Goal: Task Accomplishment & Management: Use online tool/utility

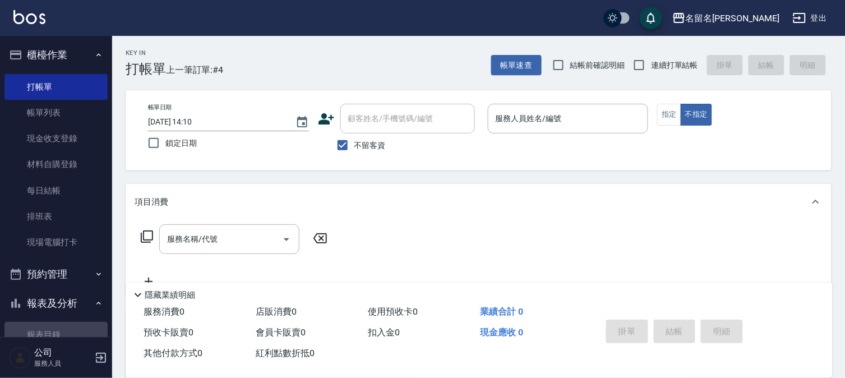
drag, startPoint x: 62, startPoint y: 329, endPoint x: 78, endPoint y: 298, distance: 34.9
click at [62, 329] on link "報表目錄" at bounding box center [55, 335] width 103 height 26
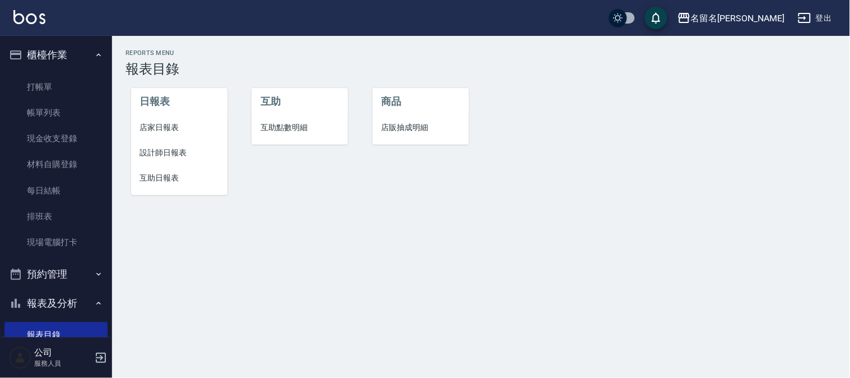
click at [170, 150] on span "設計師日報表" at bounding box center [179, 153] width 78 height 12
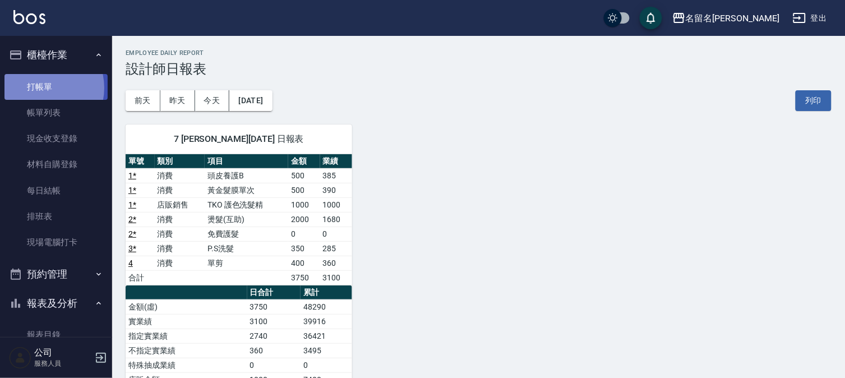
click at [43, 87] on link "打帳單" at bounding box center [55, 87] width 103 height 26
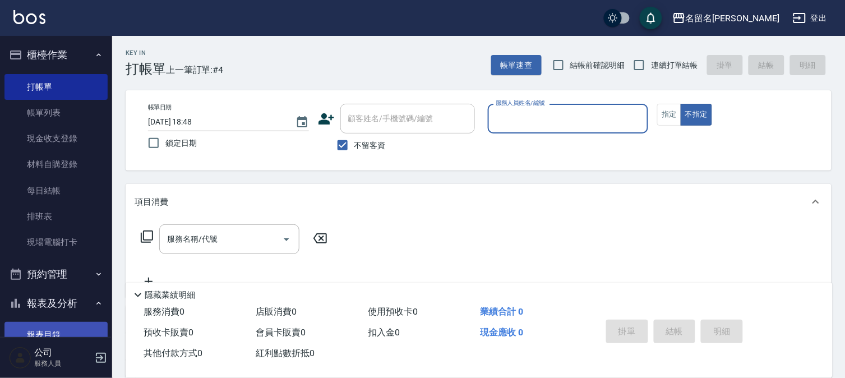
click at [45, 334] on link "報表目錄" at bounding box center [55, 335] width 103 height 26
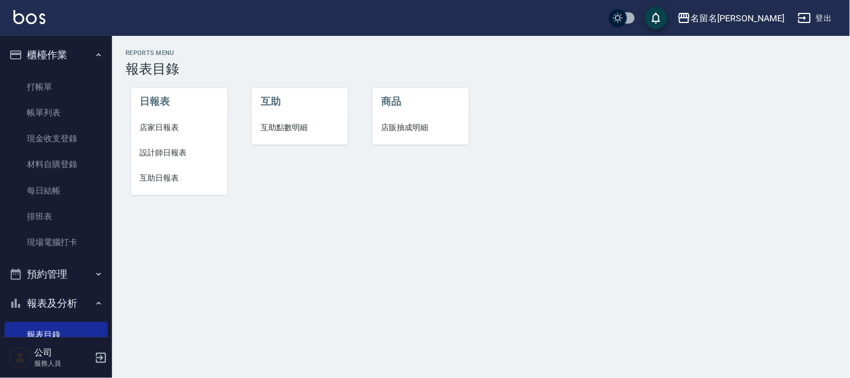
click at [160, 159] on li "設計師日報表" at bounding box center [179, 152] width 96 height 25
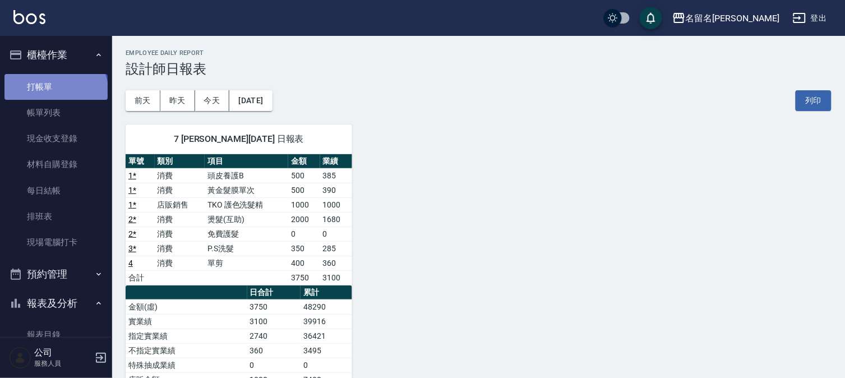
click at [54, 92] on link "打帳單" at bounding box center [55, 87] width 103 height 26
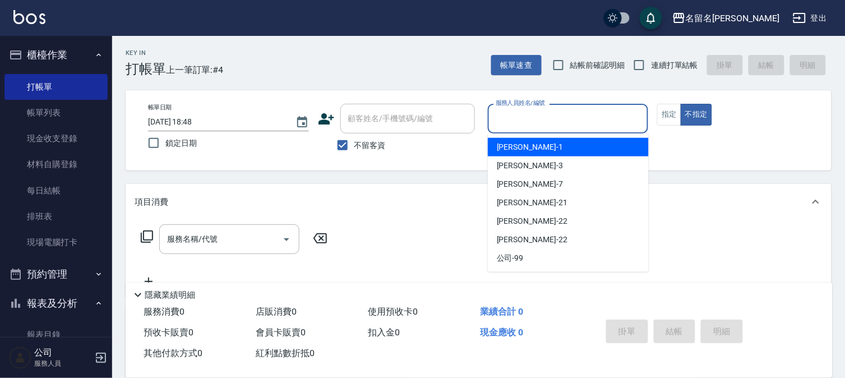
drag, startPoint x: 562, startPoint y: 116, endPoint x: 548, endPoint y: 149, distance: 35.9
click at [561, 118] on input "服務人員姓名/編號" at bounding box center [568, 119] width 151 height 20
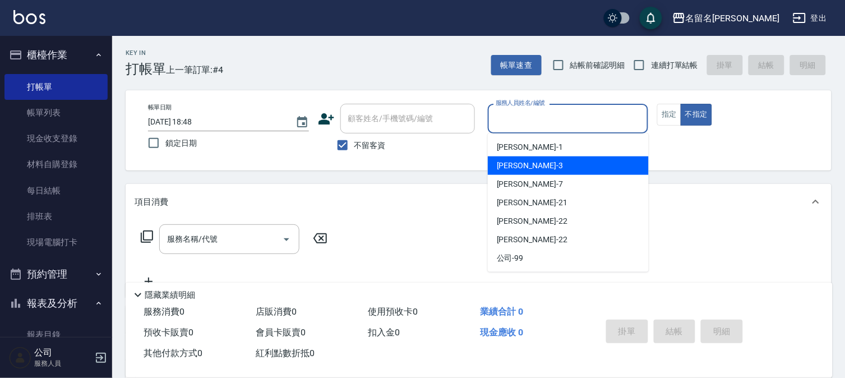
drag, startPoint x: 526, startPoint y: 164, endPoint x: 512, endPoint y: 165, distance: 14.0
click at [525, 164] on span "[PERSON_NAME]-3" at bounding box center [530, 166] width 66 height 12
type input "[PERSON_NAME]-3"
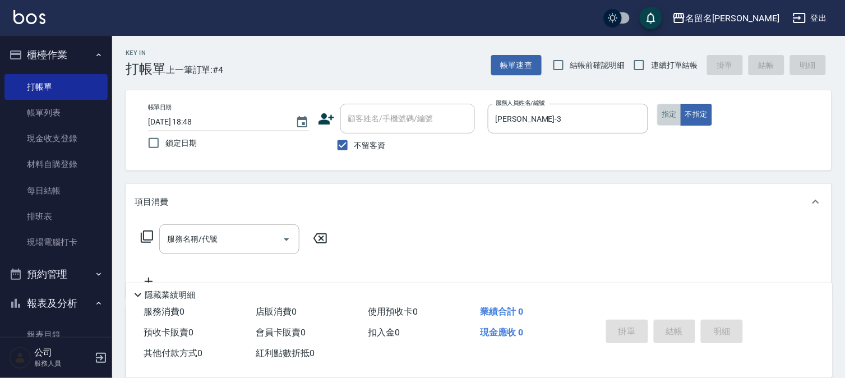
drag, startPoint x: 667, startPoint y: 113, endPoint x: 418, endPoint y: 175, distance: 256.5
click at [667, 111] on button "指定" at bounding box center [669, 115] width 24 height 22
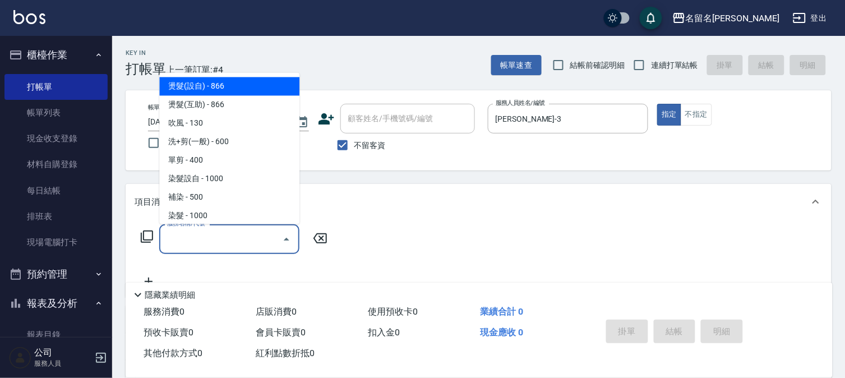
click at [259, 231] on input "服務名稱/代號" at bounding box center [220, 239] width 113 height 20
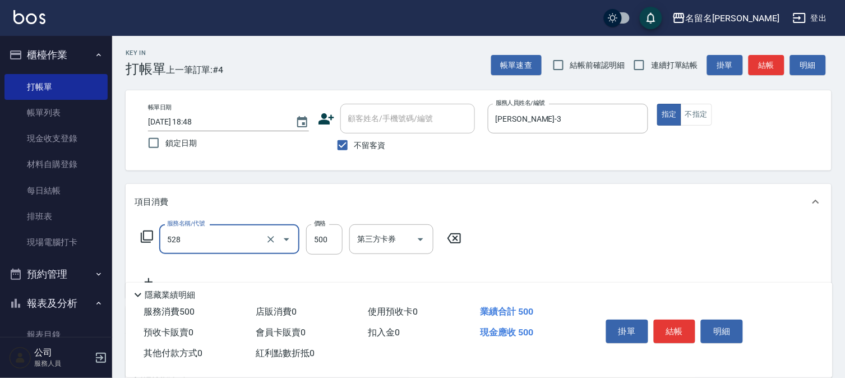
type input "頭皮養護B(528)"
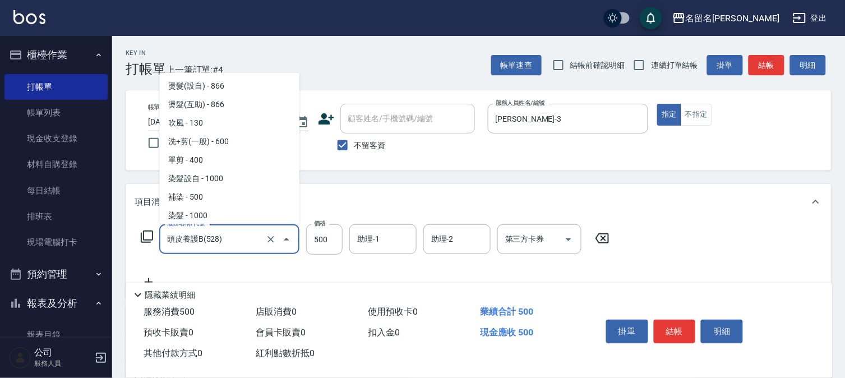
click at [253, 235] on input "頭皮養護B(528)" at bounding box center [213, 239] width 99 height 20
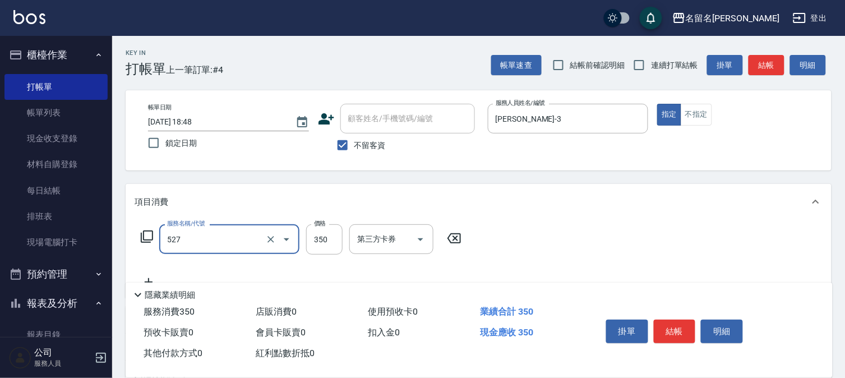
type input "頭皮養護A(527)"
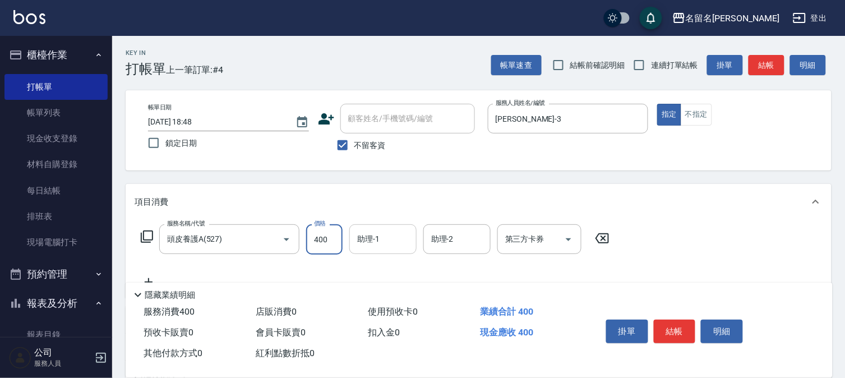
type input "400"
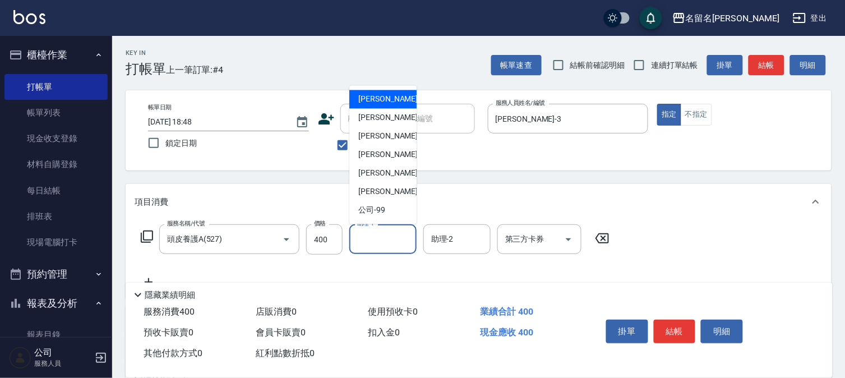
click at [368, 239] on input "助理-1" at bounding box center [382, 239] width 57 height 20
click at [393, 123] on div "[PERSON_NAME]-3" at bounding box center [382, 118] width 67 height 18
type input "[PERSON_NAME]-3"
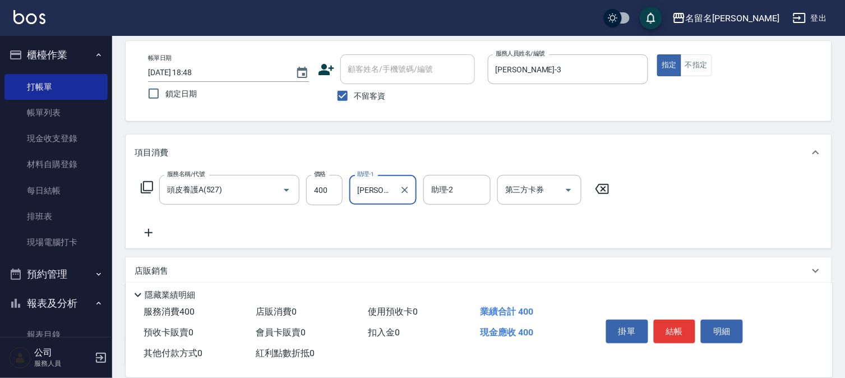
scroll to position [124, 0]
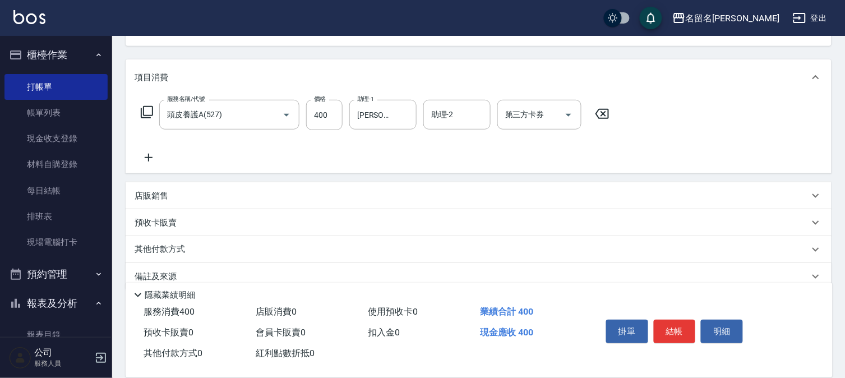
click at [149, 154] on icon at bounding box center [149, 157] width 28 height 13
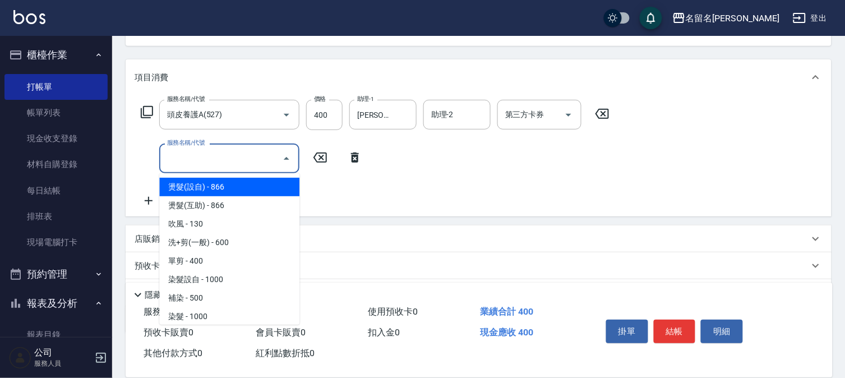
click at [175, 158] on input "服務名稱/代號" at bounding box center [220, 159] width 113 height 20
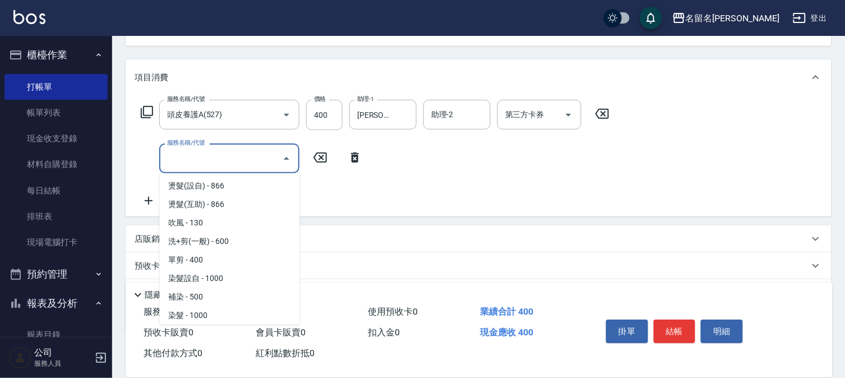
scroll to position [0, 0]
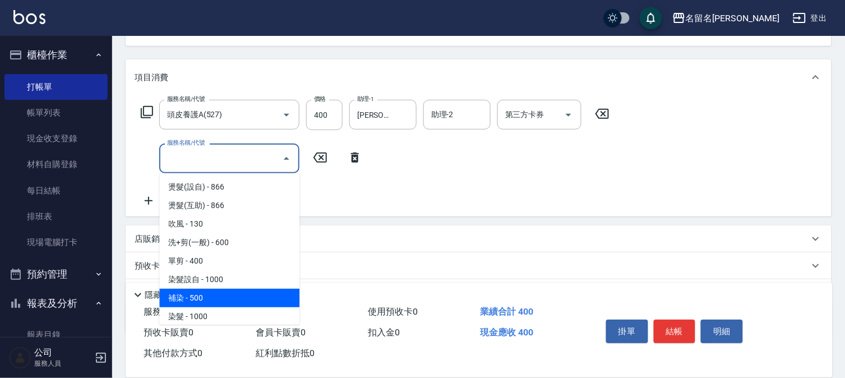
click at [225, 293] on span "補染 - 500" at bounding box center [229, 298] width 140 height 18
type input "補染(404)"
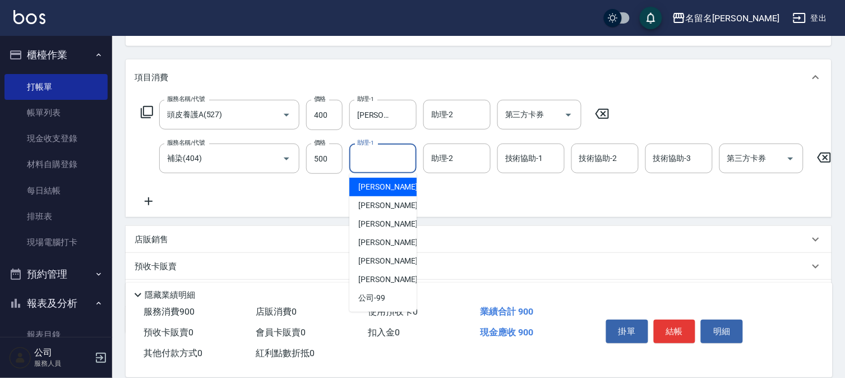
click at [378, 163] on input "助理-1" at bounding box center [382, 159] width 57 height 20
click at [381, 200] on span "[PERSON_NAME]-3" at bounding box center [391, 206] width 66 height 12
type input "[PERSON_NAME]-3"
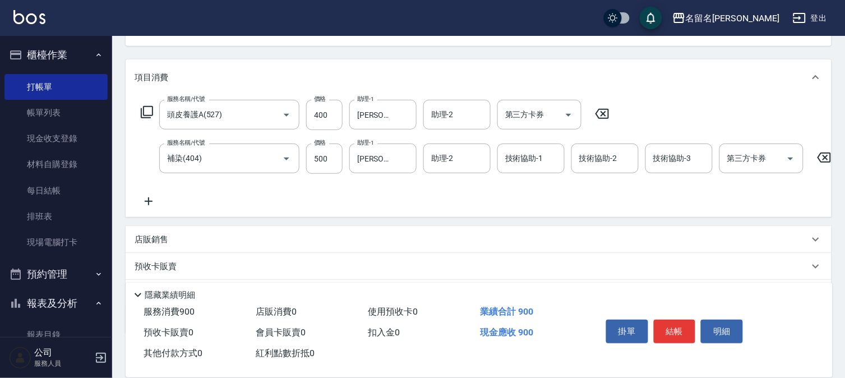
click at [150, 197] on icon at bounding box center [149, 201] width 28 height 13
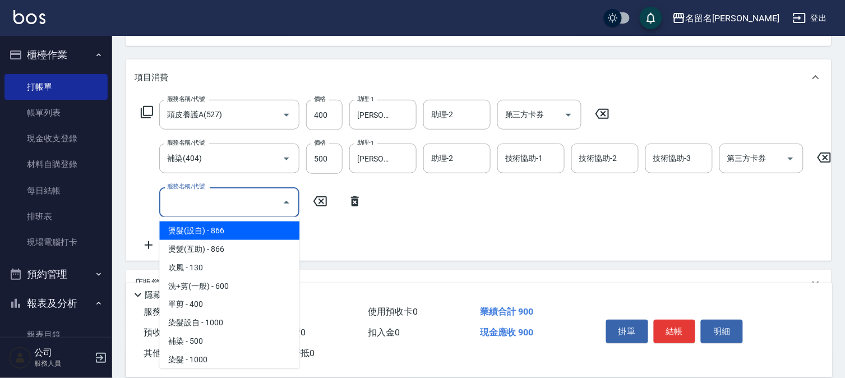
click at [189, 211] on input "服務名稱/代號" at bounding box center [220, 202] width 113 height 20
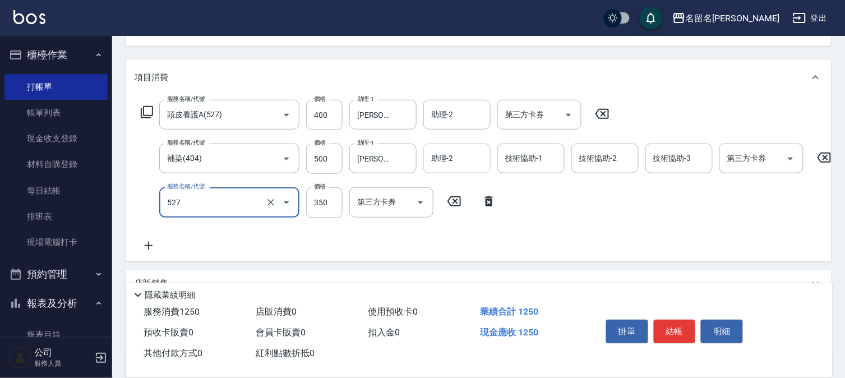
type input "頭皮養護A(527)"
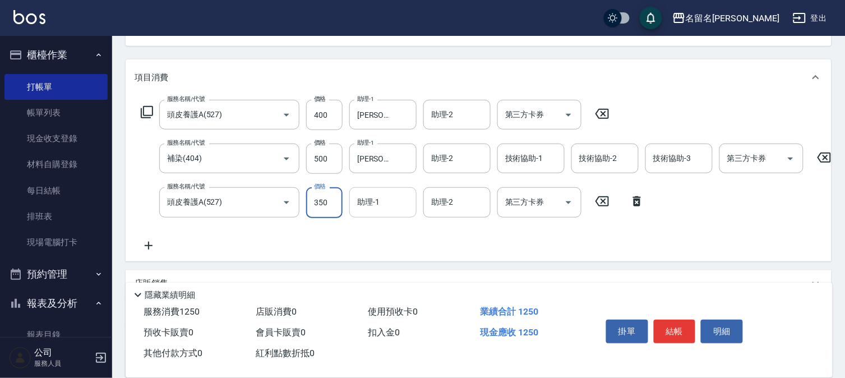
click at [385, 203] on input "助理-1" at bounding box center [382, 202] width 57 height 20
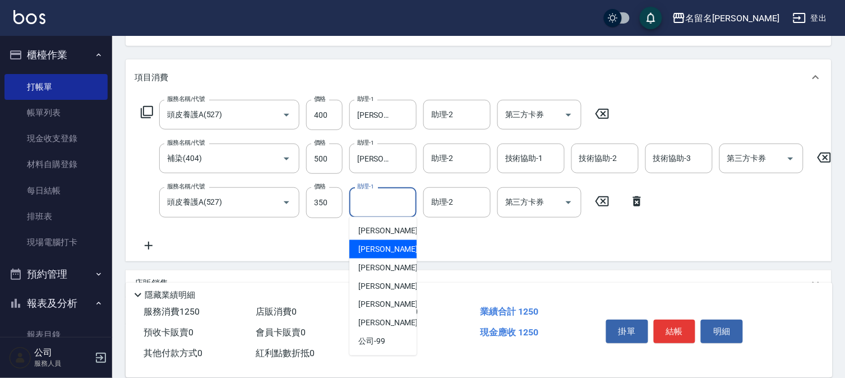
click at [390, 246] on div "[PERSON_NAME]-3" at bounding box center [382, 249] width 67 height 18
type input "[PERSON_NAME]-3"
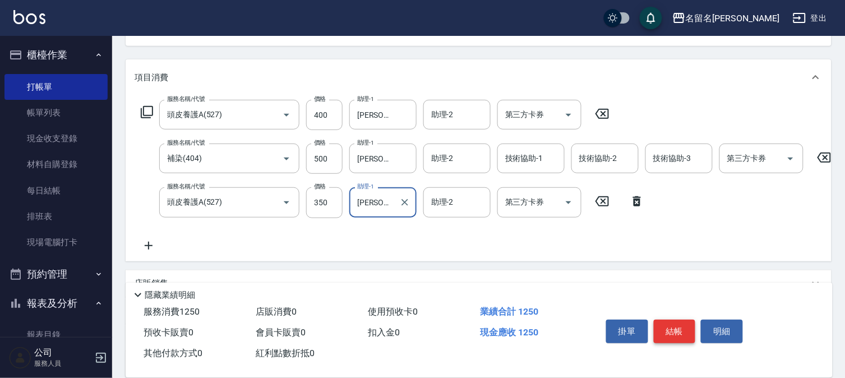
click at [685, 326] on button "結帳" at bounding box center [675, 332] width 42 height 24
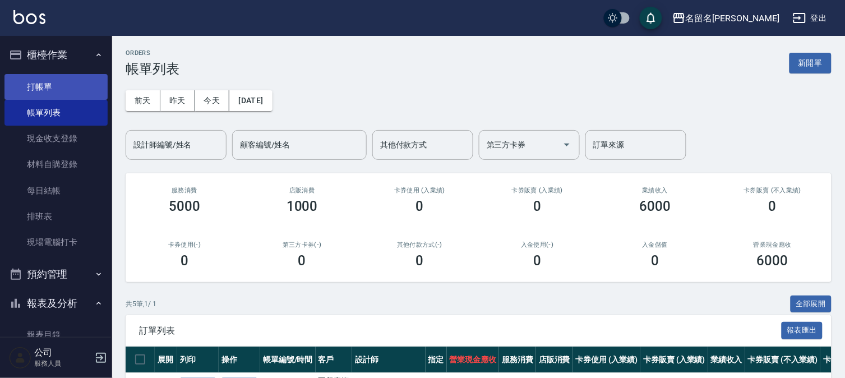
click at [53, 86] on link "打帳單" at bounding box center [55, 87] width 103 height 26
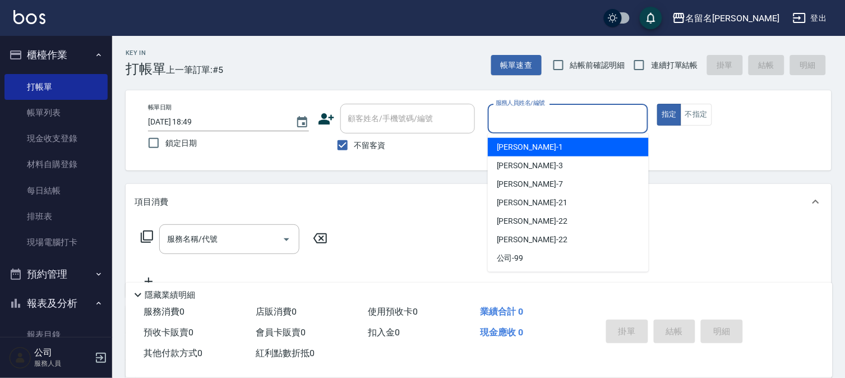
drag, startPoint x: 547, startPoint y: 123, endPoint x: 536, endPoint y: 126, distance: 10.3
click at [545, 122] on input "服務人員姓名/編號" at bounding box center [568, 119] width 151 height 20
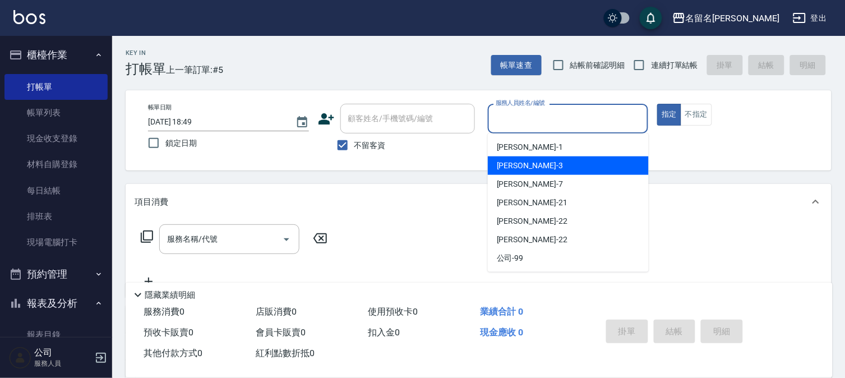
drag, startPoint x: 525, startPoint y: 158, endPoint x: 515, endPoint y: 156, distance: 10.9
click at [524, 158] on div "[PERSON_NAME]-3" at bounding box center [568, 165] width 161 height 18
type input "[PERSON_NAME]-3"
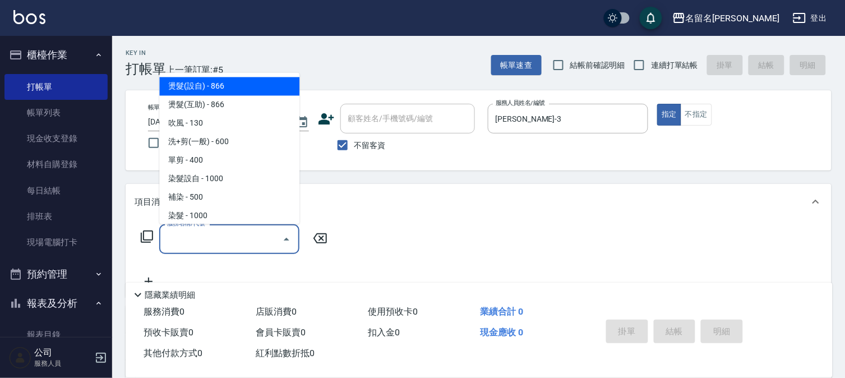
click at [188, 234] on input "服務名稱/代號" at bounding box center [220, 239] width 113 height 20
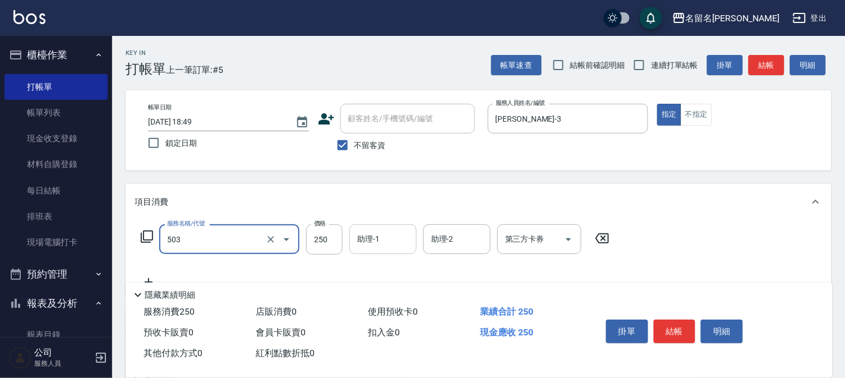
type input "指定洗髮(503)"
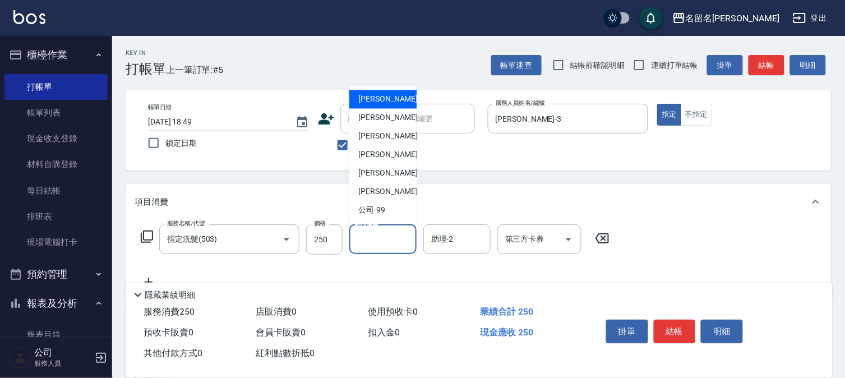
click at [379, 232] on input "助理-1" at bounding box center [382, 239] width 57 height 20
click at [384, 113] on span "[PERSON_NAME]-3" at bounding box center [391, 118] width 66 height 12
type input "[PERSON_NAME]-3"
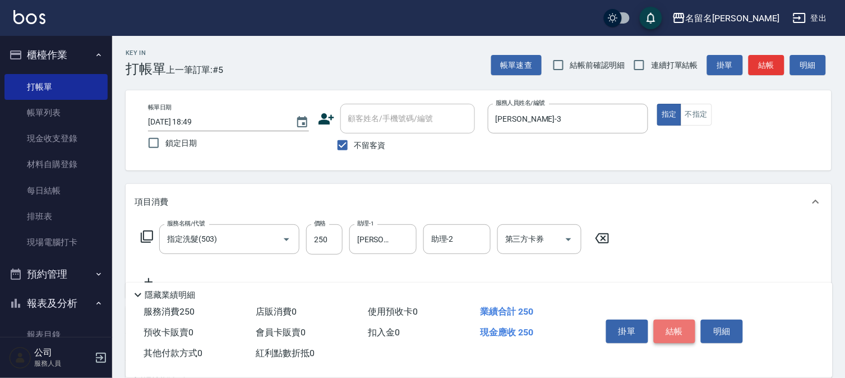
click at [679, 322] on button "結帳" at bounding box center [675, 332] width 42 height 24
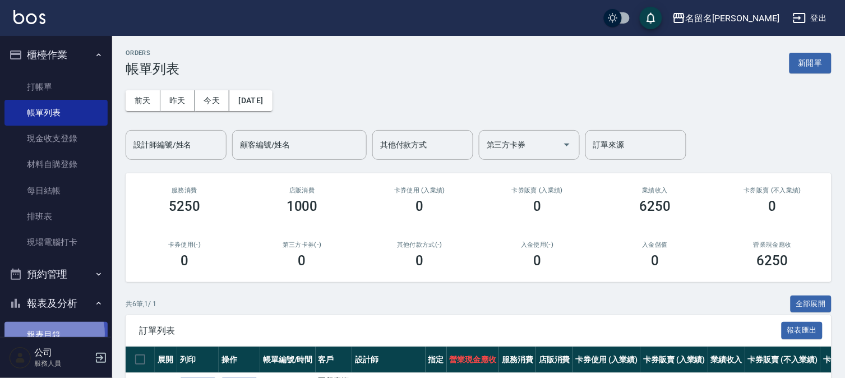
drag, startPoint x: 49, startPoint y: 333, endPoint x: 94, endPoint y: 253, distance: 91.8
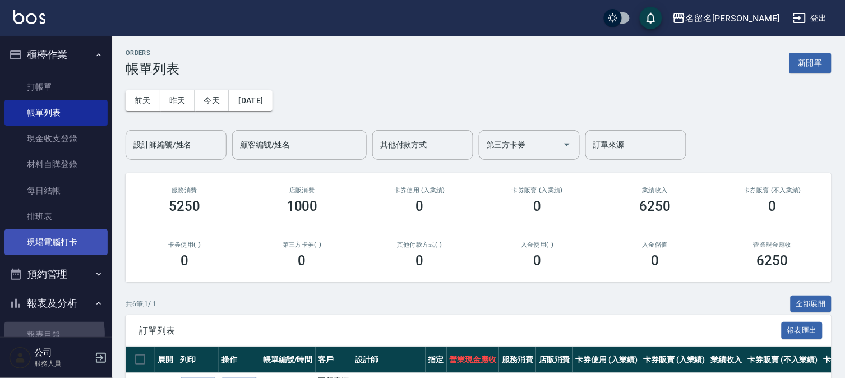
click at [50, 333] on link "報表目錄" at bounding box center [55, 335] width 103 height 26
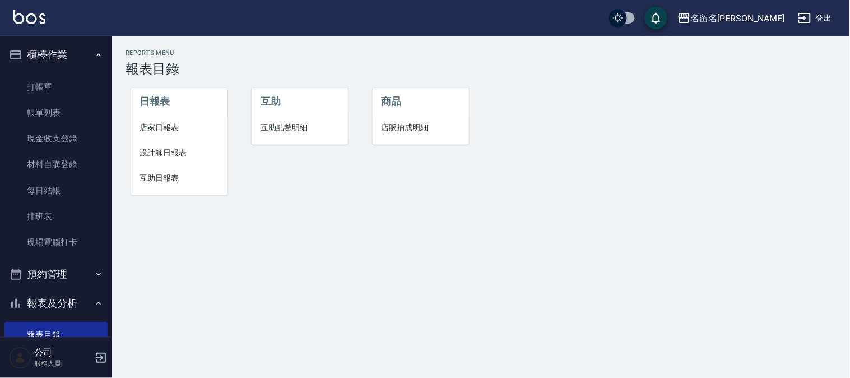
click at [157, 149] on span "設計師日報表" at bounding box center [179, 153] width 78 height 12
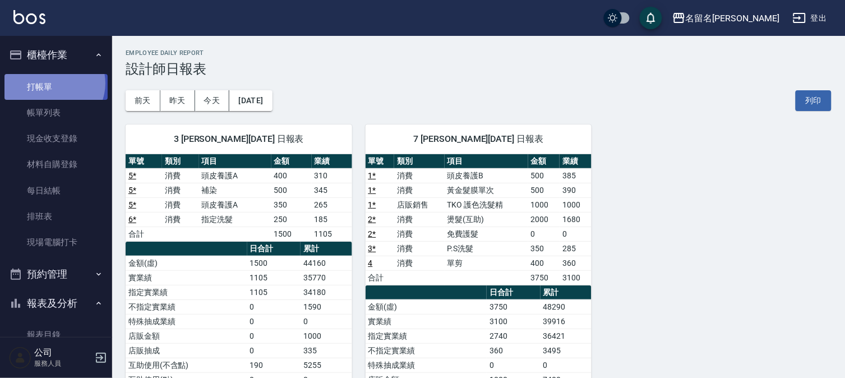
click at [52, 83] on link "打帳單" at bounding box center [55, 87] width 103 height 26
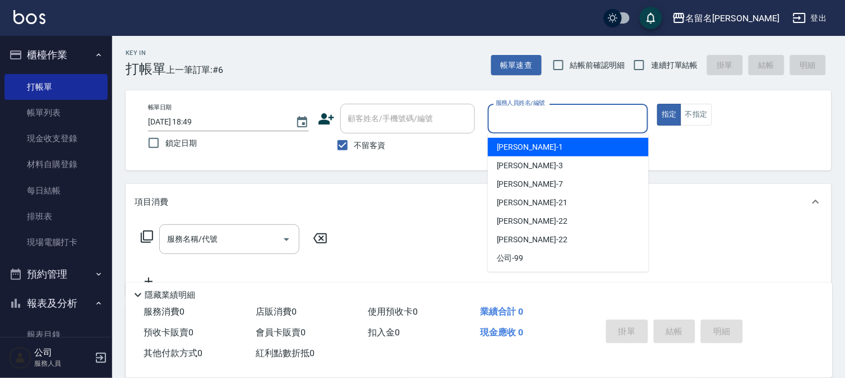
click at [530, 115] on input "服務人員姓名/編號" at bounding box center [568, 119] width 151 height 20
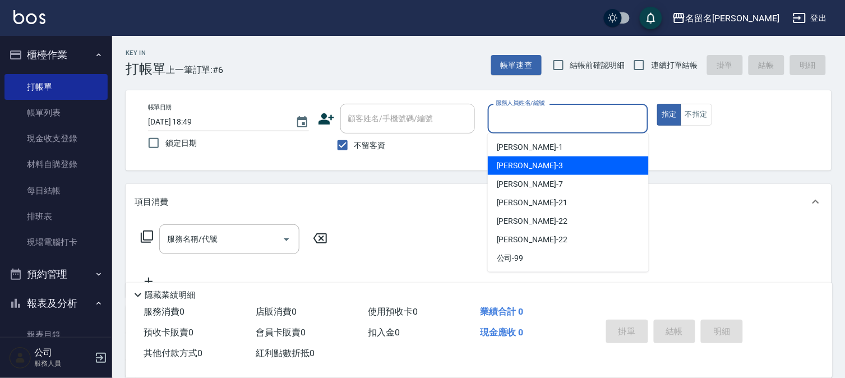
click at [508, 157] on div "[PERSON_NAME]-3" at bounding box center [568, 165] width 161 height 18
type input "[PERSON_NAME]-3"
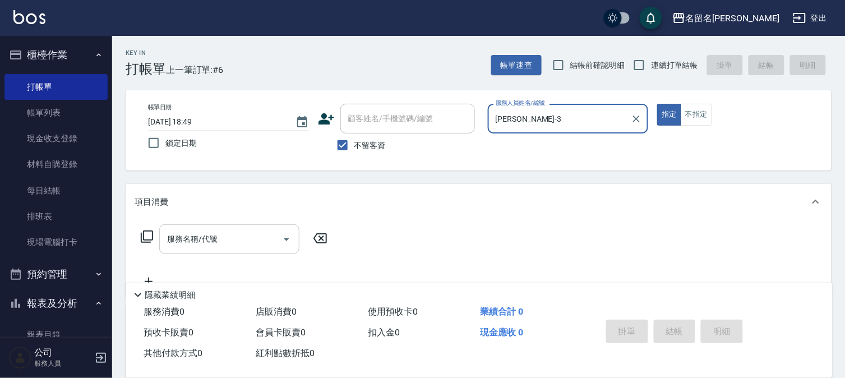
drag, startPoint x: 261, startPoint y: 236, endPoint x: 264, endPoint y: 225, distance: 11.7
click at [261, 232] on input "服務名稱/代號" at bounding box center [220, 239] width 113 height 20
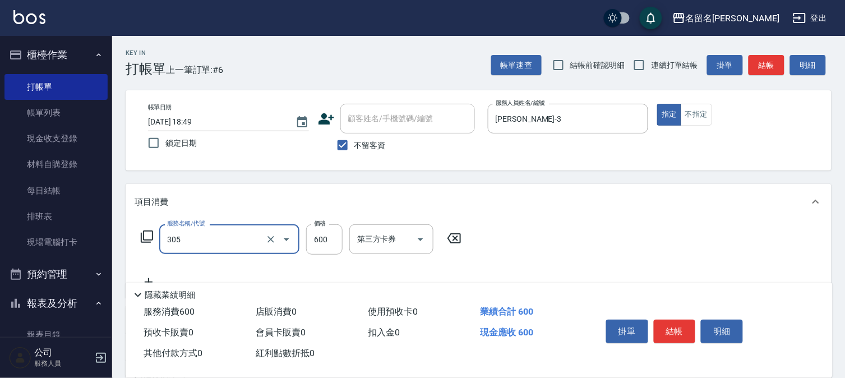
type input "洗+剪(一般)(305)"
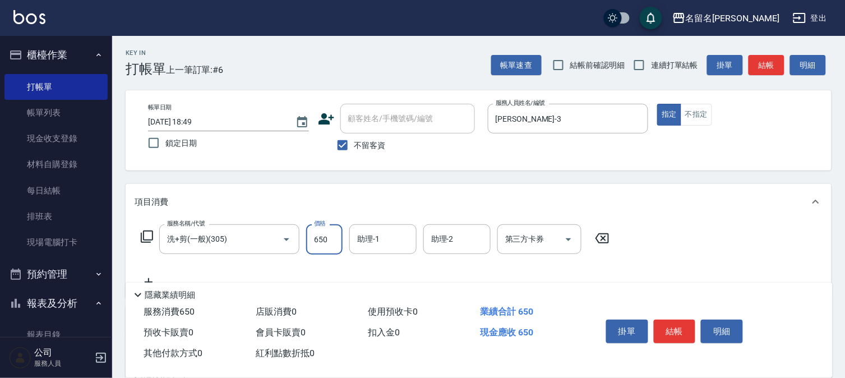
type input "650"
click at [382, 240] on input "助理-1" at bounding box center [382, 239] width 57 height 20
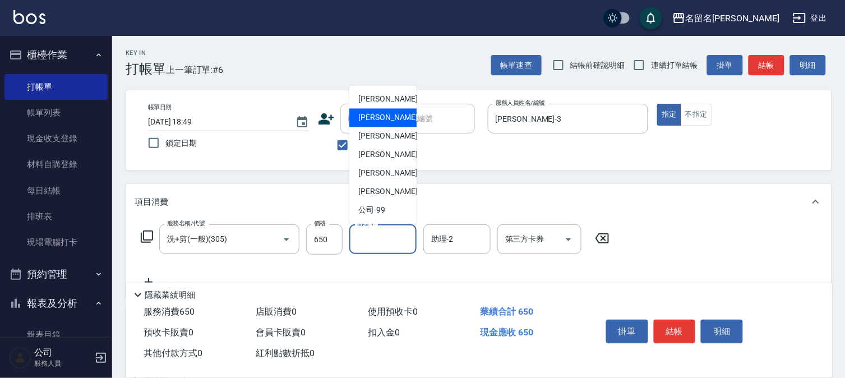
click at [368, 115] on span "[PERSON_NAME]-3" at bounding box center [391, 118] width 66 height 12
type input "[PERSON_NAME]-3"
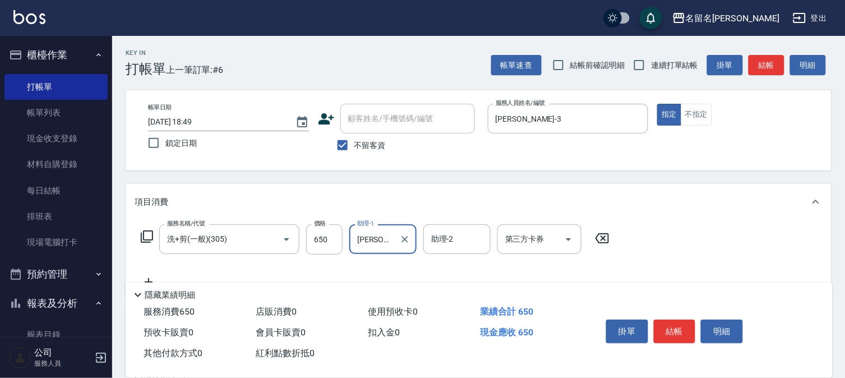
scroll to position [124, 0]
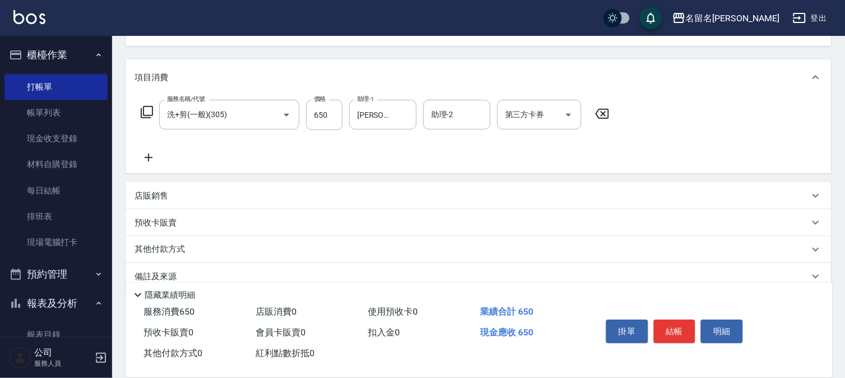
drag, startPoint x: 146, startPoint y: 158, endPoint x: 155, endPoint y: 157, distance: 8.4
click at [155, 157] on icon at bounding box center [149, 157] width 28 height 13
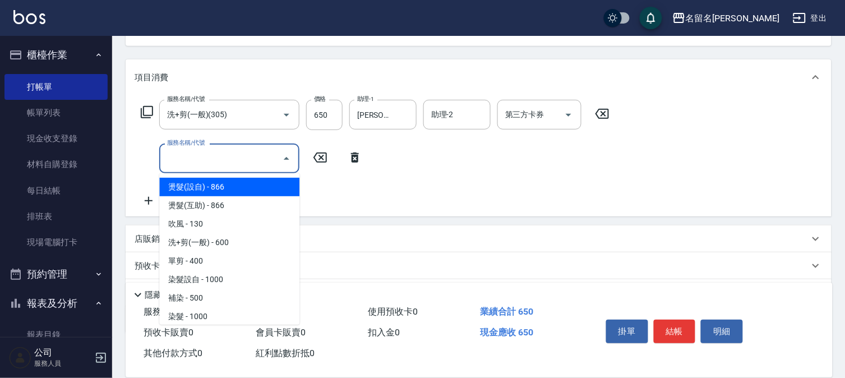
click at [181, 157] on input "服務名稱/代號" at bounding box center [220, 159] width 113 height 20
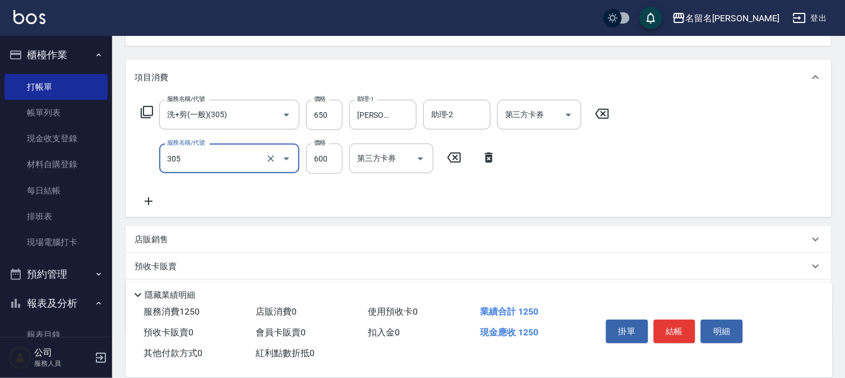
type input "洗+剪(一般)(305)"
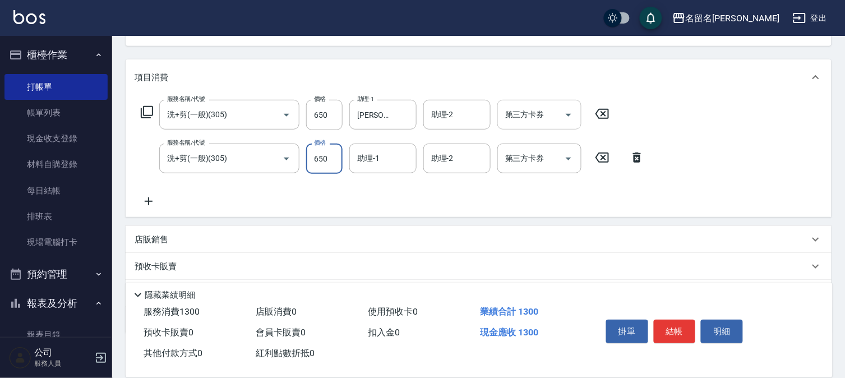
type input "650"
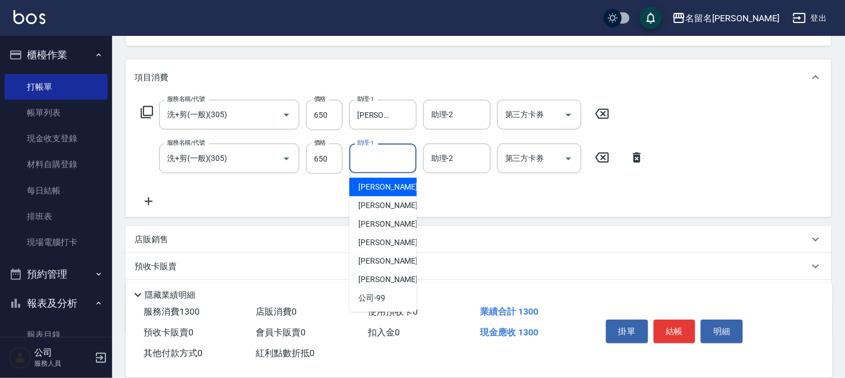
drag, startPoint x: 360, startPoint y: 159, endPoint x: 372, endPoint y: 199, distance: 41.3
click at [360, 160] on input "助理-1" at bounding box center [382, 159] width 57 height 20
click at [373, 201] on span "[PERSON_NAME]-3" at bounding box center [391, 206] width 66 height 12
type input "[PERSON_NAME]-3"
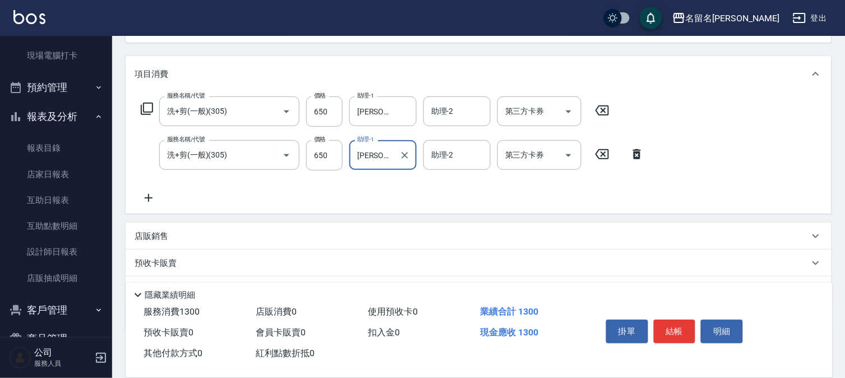
scroll to position [186, 0]
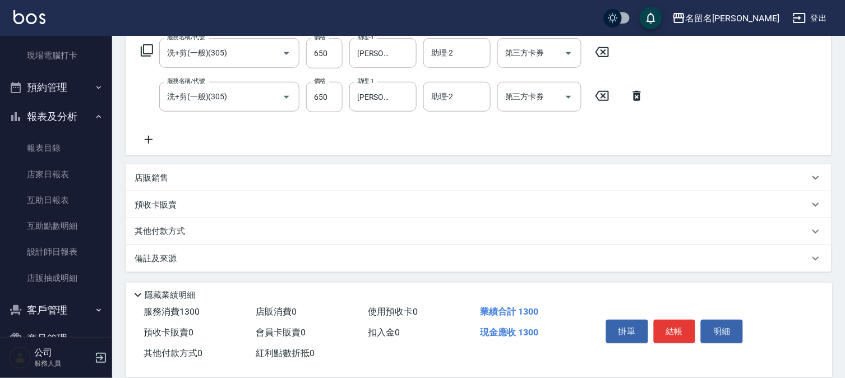
drag, startPoint x: 147, startPoint y: 137, endPoint x: 195, endPoint y: 143, distance: 47.5
click at [176, 139] on div "服務名稱/代號 洗+剪(一般)(305) 服務名稱/代號 價格 650 價格 助理-1 [PERSON_NAME]-3 助理-1 助理-2 助理-2 第三方卡…" at bounding box center [393, 92] width 516 height 108
drag, startPoint x: 194, startPoint y: 143, endPoint x: 164, endPoint y: 135, distance: 31.6
click at [166, 135] on div "服務名稱/代號 洗+剪(一般)(305) 服務名稱/代號 價格 650 價格 助理-1 [PERSON_NAME]-3 助理-1 助理-2 助理-2 第三方卡…" at bounding box center [393, 92] width 516 height 108
click at [149, 135] on icon at bounding box center [149, 139] width 28 height 13
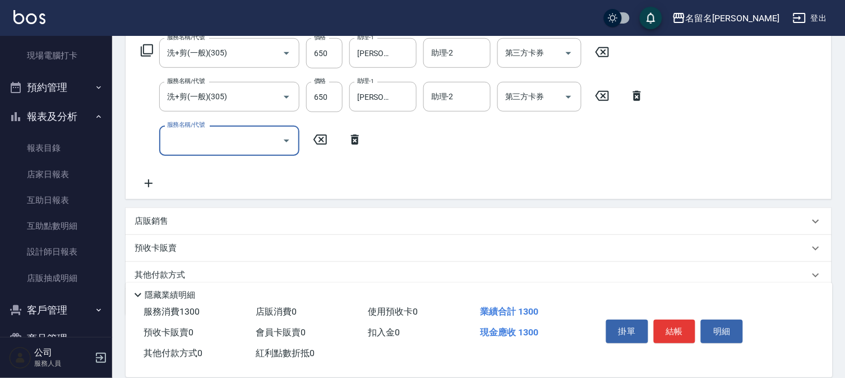
drag, startPoint x: 186, startPoint y: 137, endPoint x: 221, endPoint y: 138, distance: 35.4
click at [188, 137] on input "服務名稱/代號" at bounding box center [220, 141] width 113 height 20
type input "頭皮養護B(528)"
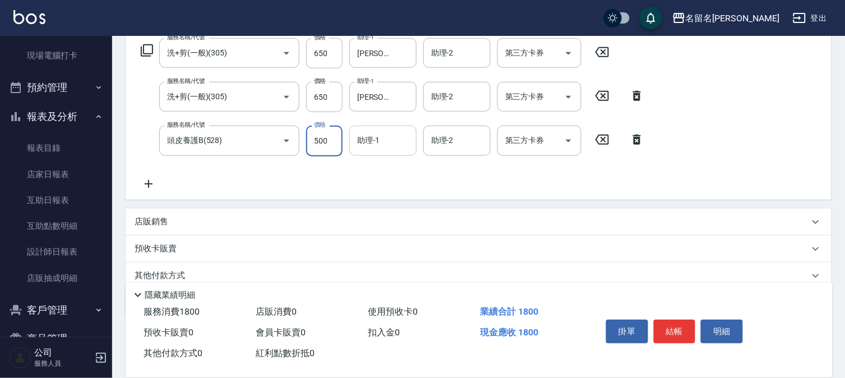
drag, startPoint x: 365, startPoint y: 141, endPoint x: 369, endPoint y: 149, distance: 8.5
click at [367, 140] on input "助理-1" at bounding box center [382, 141] width 57 height 20
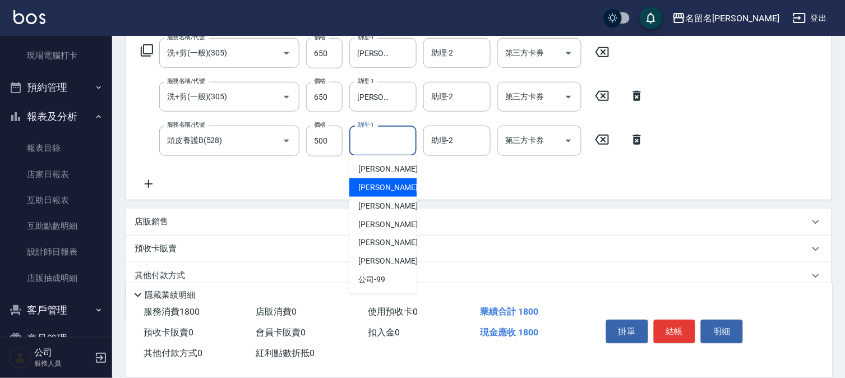
click at [378, 182] on span "[PERSON_NAME]-3" at bounding box center [391, 188] width 66 height 12
type input "[PERSON_NAME]-3"
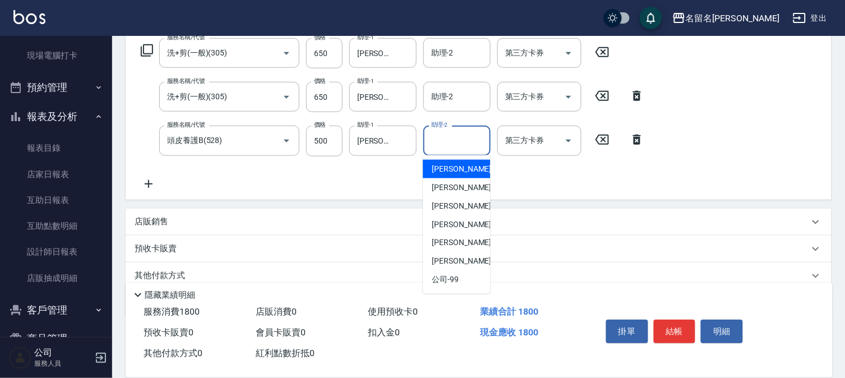
click at [436, 143] on input "助理-2" at bounding box center [456, 141] width 57 height 20
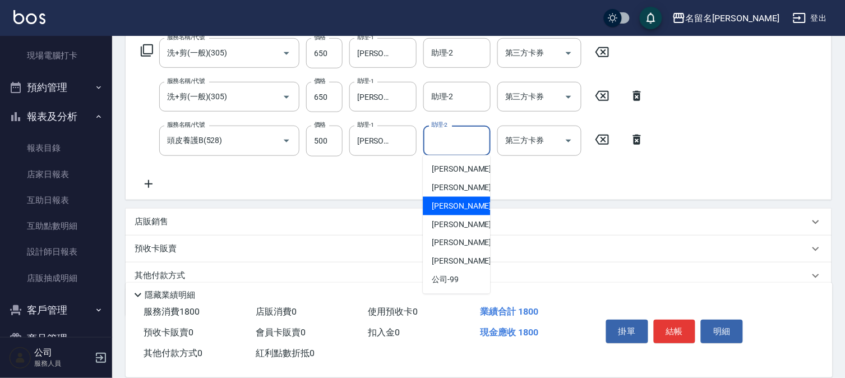
drag, startPoint x: 456, startPoint y: 208, endPoint x: 430, endPoint y: 199, distance: 27.3
click at [456, 207] on span "[PERSON_NAME]-7" at bounding box center [465, 206] width 66 height 12
type input "[PERSON_NAME]-7"
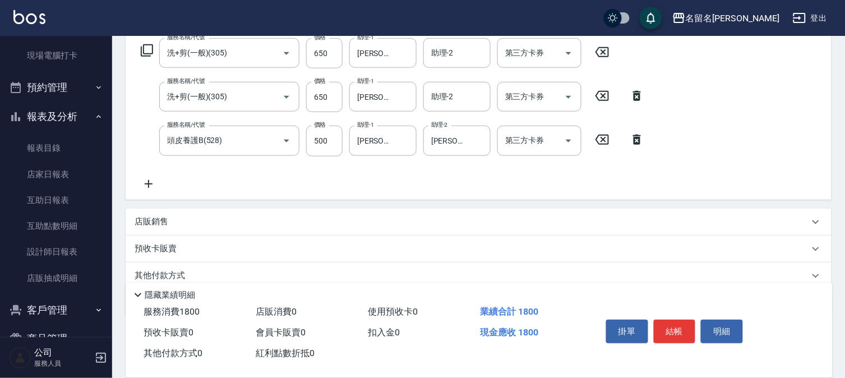
click at [152, 182] on icon at bounding box center [149, 183] width 28 height 13
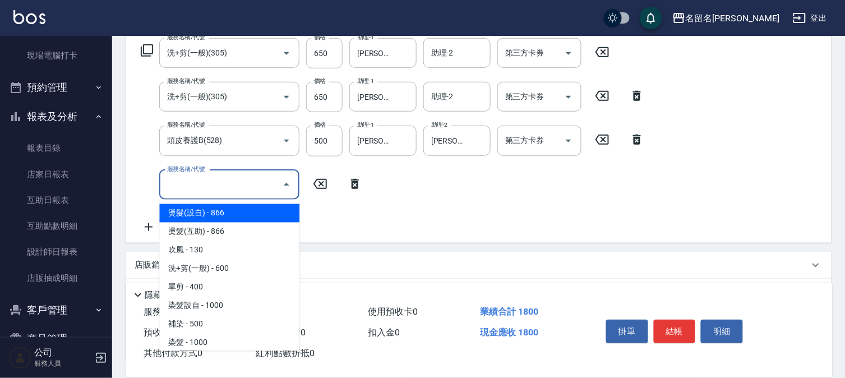
drag, startPoint x: 187, startPoint y: 183, endPoint x: 226, endPoint y: 174, distance: 39.8
click at [187, 182] on input "服務名稱/代號" at bounding box center [220, 185] width 113 height 20
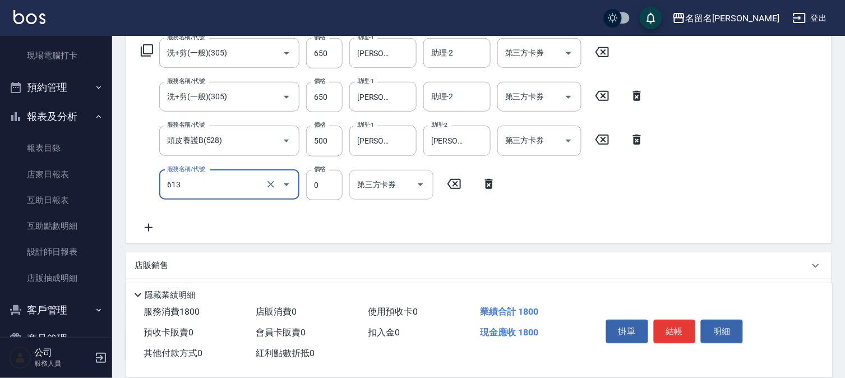
type input "免費雪恆護髮(613)"
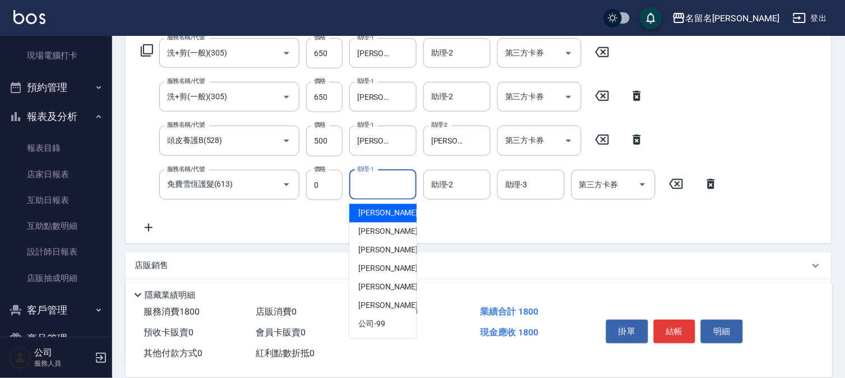
click at [371, 183] on input "助理-1" at bounding box center [382, 185] width 57 height 20
click at [368, 230] on span "[PERSON_NAME]-3" at bounding box center [391, 232] width 66 height 12
type input "[PERSON_NAME]-3"
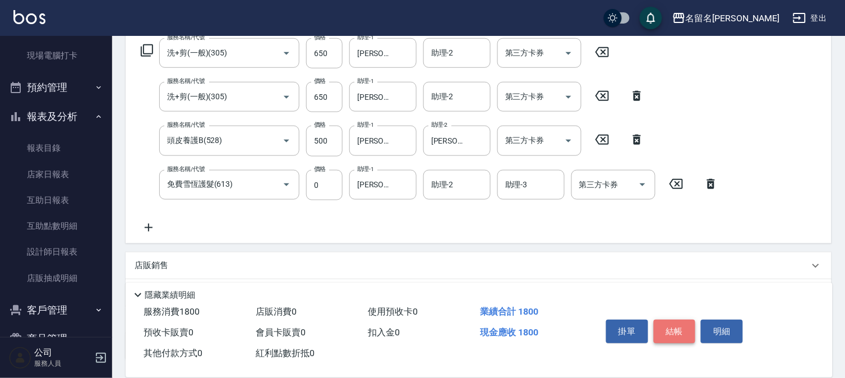
click at [671, 328] on button "結帳" at bounding box center [675, 332] width 42 height 24
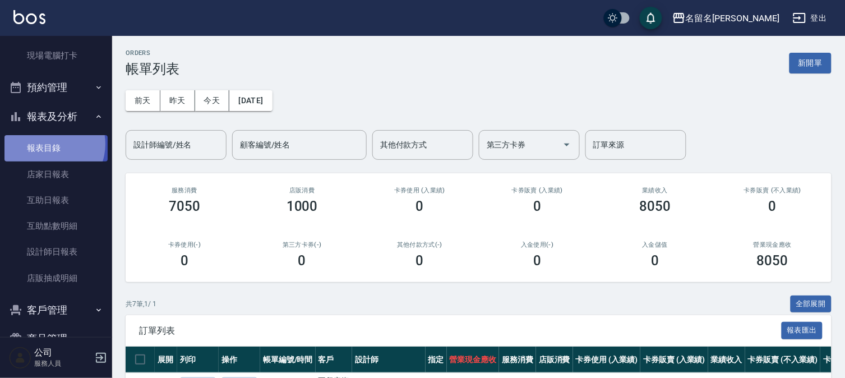
click at [49, 144] on link "報表目錄" at bounding box center [55, 148] width 103 height 26
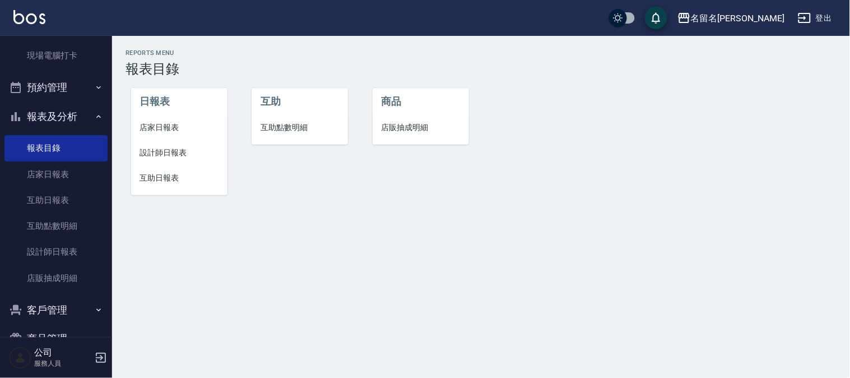
click at [170, 148] on span "設計師日報表" at bounding box center [179, 153] width 78 height 12
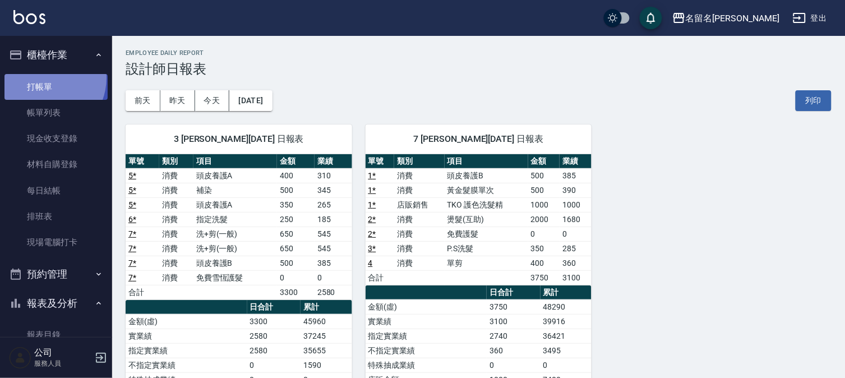
click at [43, 77] on link "打帳單" at bounding box center [55, 87] width 103 height 26
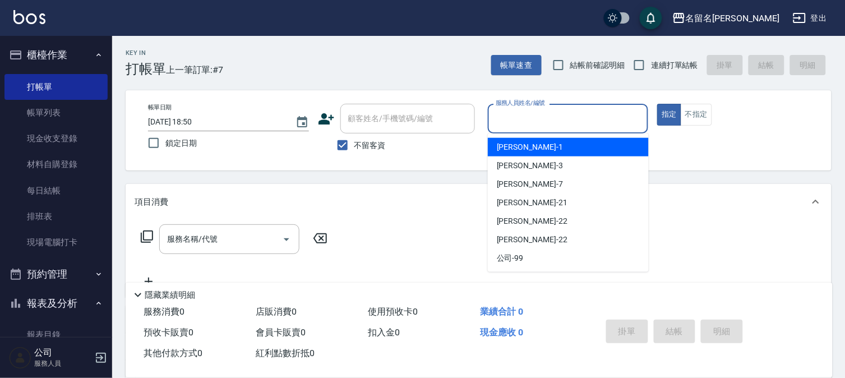
drag, startPoint x: 578, startPoint y: 119, endPoint x: 569, endPoint y: 160, distance: 42.6
click at [584, 122] on input "服務人員姓名/編號" at bounding box center [568, 119] width 151 height 20
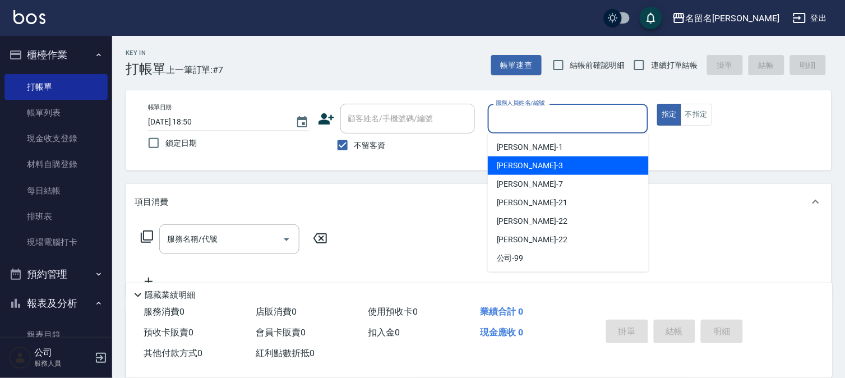
click at [553, 158] on div "[PERSON_NAME]-3" at bounding box center [568, 165] width 161 height 18
type input "[PERSON_NAME]-3"
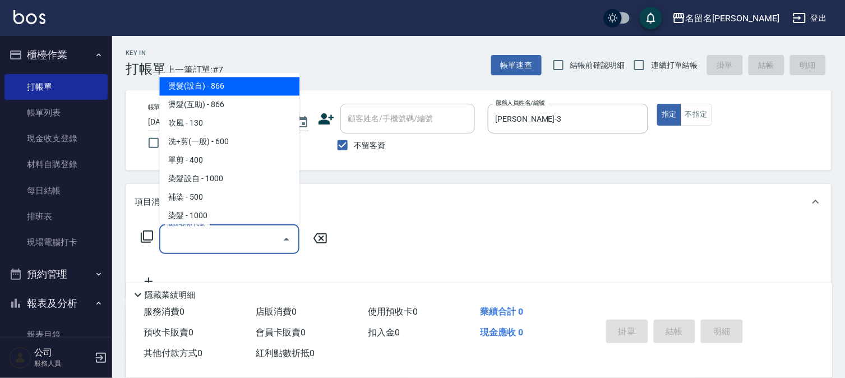
click at [186, 233] on input "服務名稱/代號" at bounding box center [220, 239] width 113 height 20
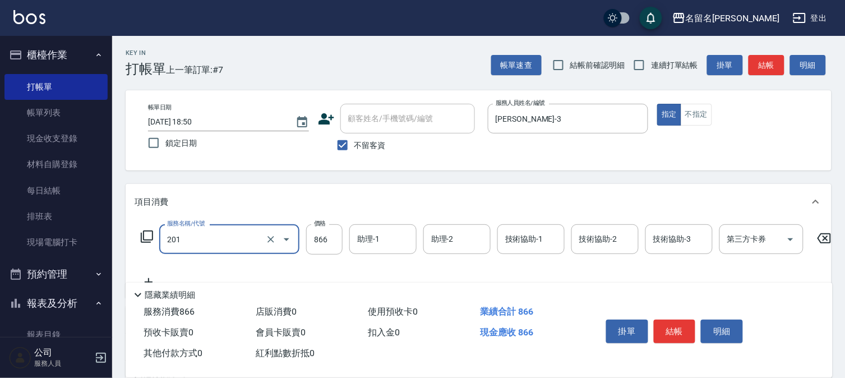
type input "燙髮(互助)(201)"
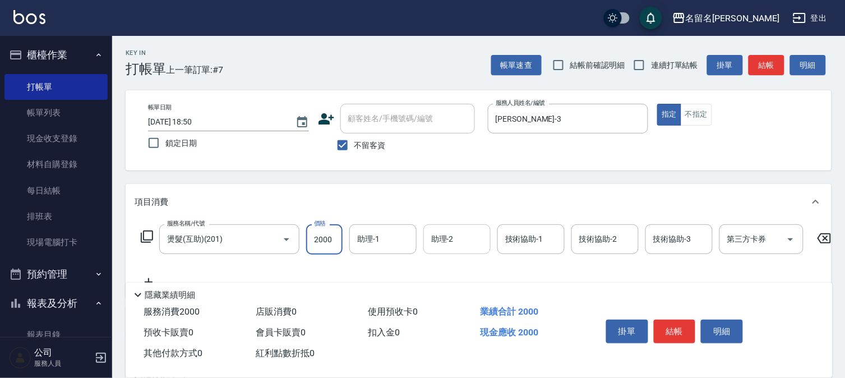
type input "2000"
click at [373, 244] on input "助理-1" at bounding box center [382, 239] width 57 height 20
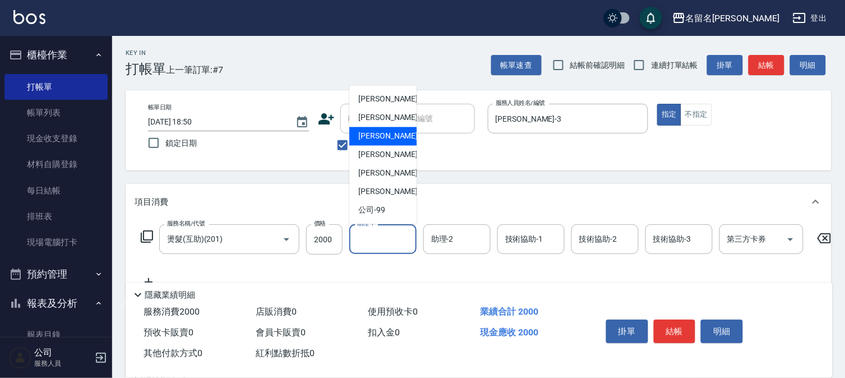
click at [390, 137] on div "[PERSON_NAME]-7" at bounding box center [382, 136] width 67 height 18
type input "[PERSON_NAME]-7"
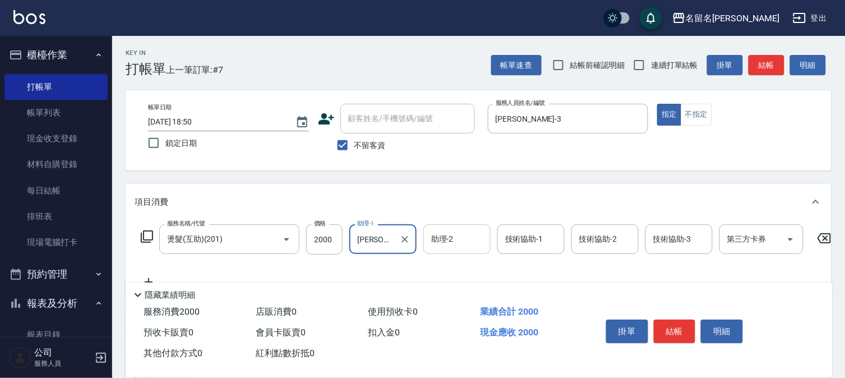
click at [469, 240] on input "助理-2" at bounding box center [456, 239] width 57 height 20
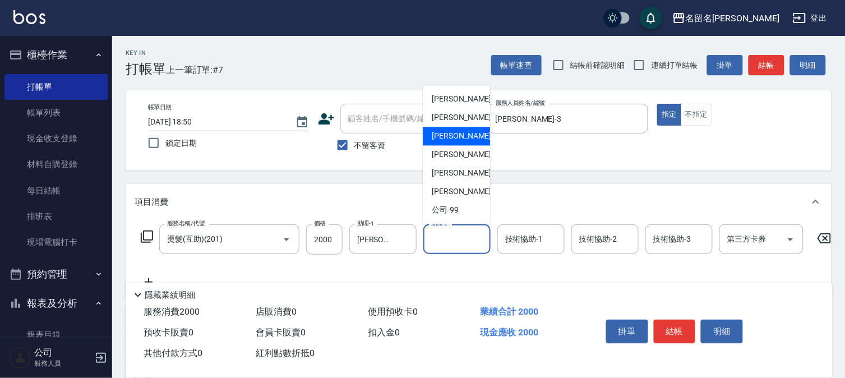
drag, startPoint x: 529, startPoint y: 240, endPoint x: 524, endPoint y: 226, distance: 14.4
click at [526, 234] on input "技術協助-1" at bounding box center [530, 239] width 57 height 20
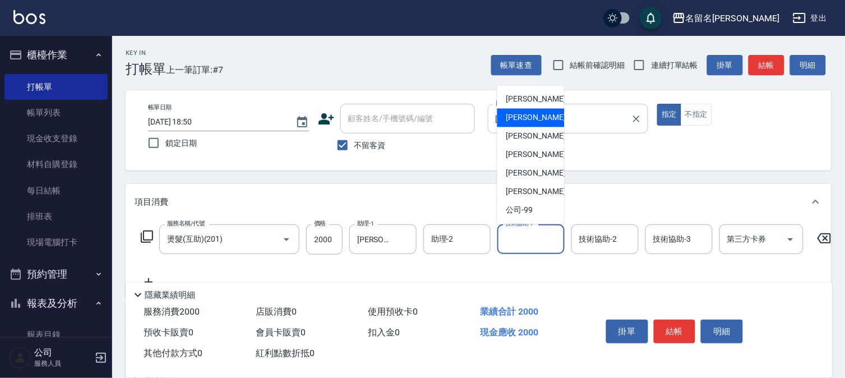
click at [531, 122] on span "[PERSON_NAME]-3" at bounding box center [539, 118] width 66 height 12
type input "[PERSON_NAME]-3"
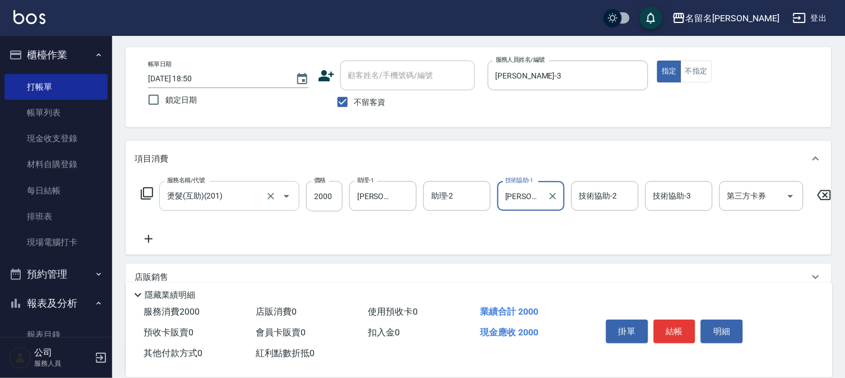
scroll to position [62, 0]
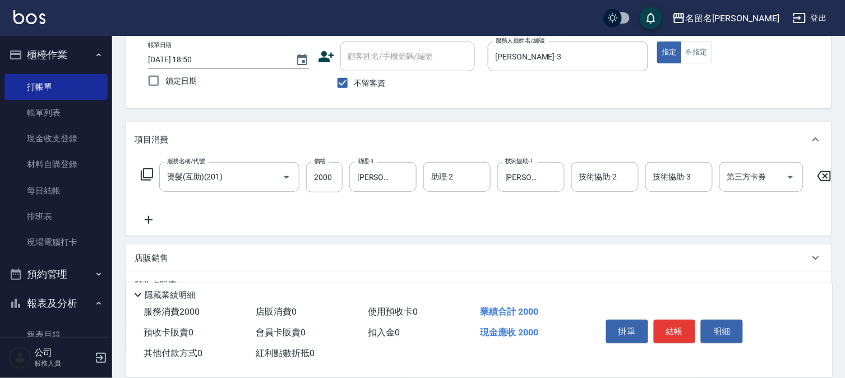
click at [151, 217] on icon at bounding box center [149, 219] width 28 height 13
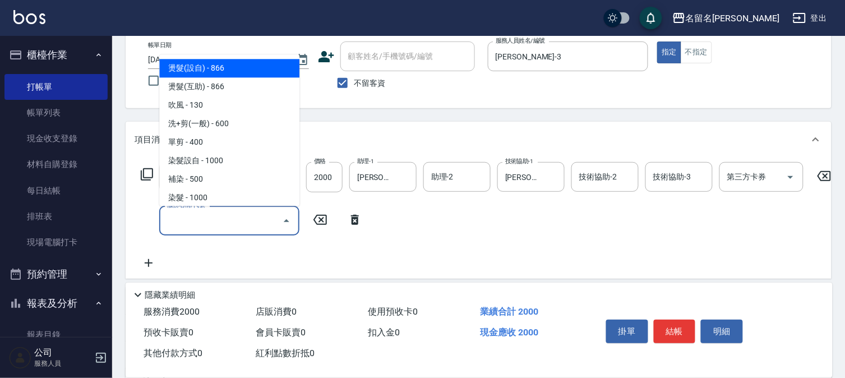
click at [178, 219] on input "服務名稱/代號" at bounding box center [220, 221] width 113 height 20
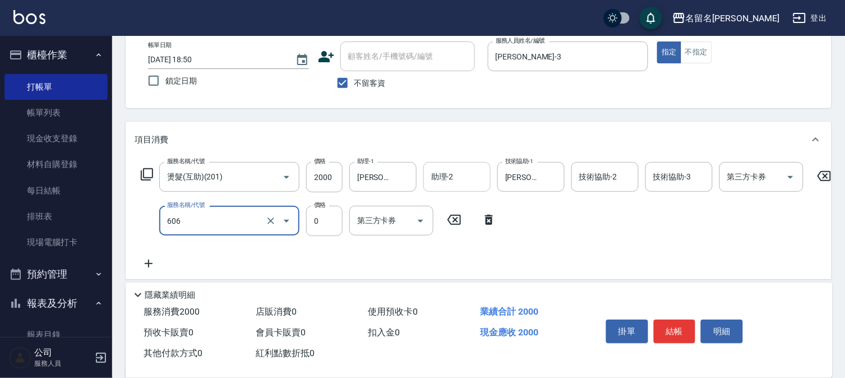
type input "免費護髮(606)"
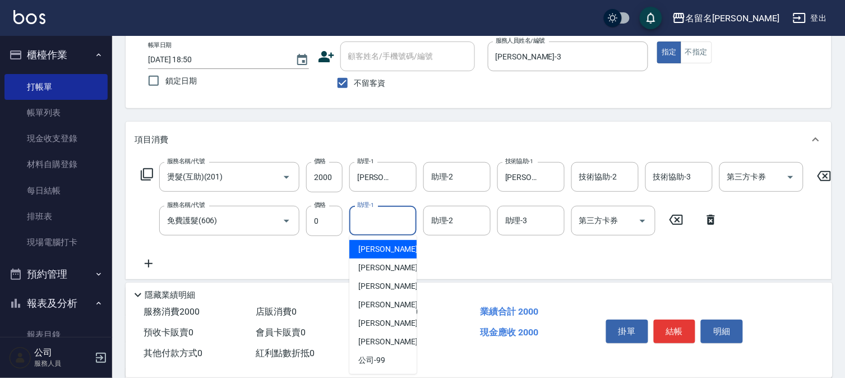
click at [379, 217] on input "助理-1" at bounding box center [382, 221] width 57 height 20
click at [390, 290] on div "[PERSON_NAME]-7" at bounding box center [382, 286] width 67 height 18
type input "[PERSON_NAME]-7"
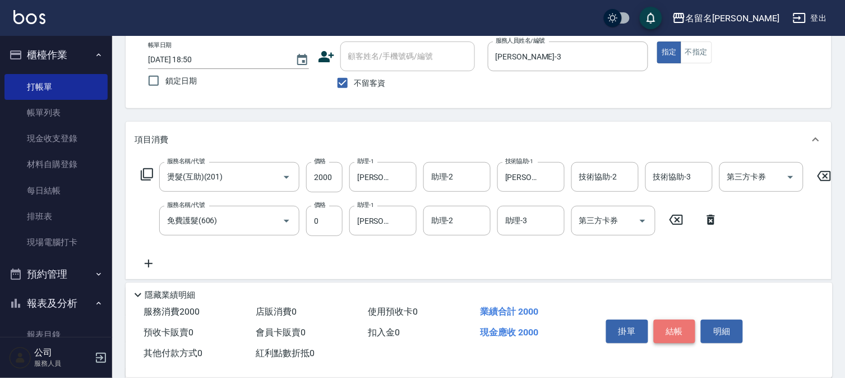
click at [672, 323] on button "結帳" at bounding box center [675, 332] width 42 height 24
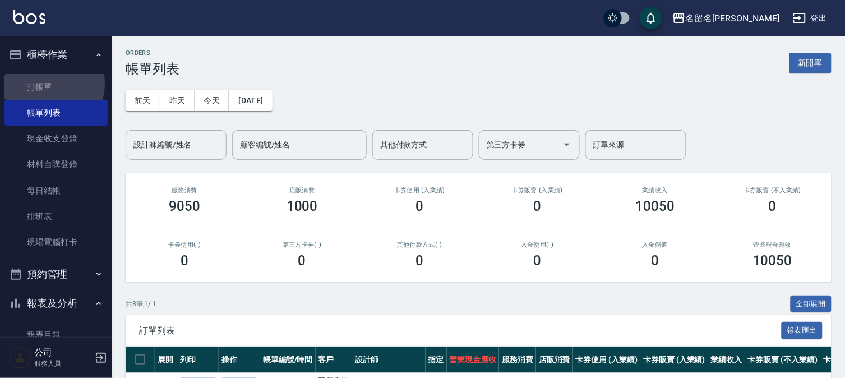
drag, startPoint x: 43, startPoint y: 83, endPoint x: 131, endPoint y: 64, distance: 89.5
click at [43, 82] on link "打帳單" at bounding box center [55, 87] width 103 height 26
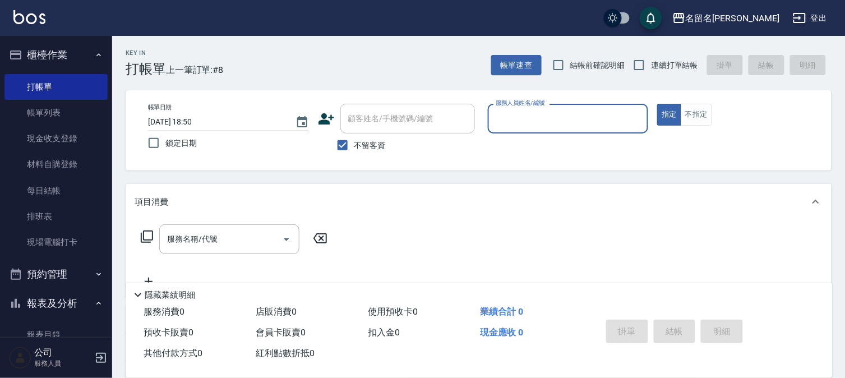
drag, startPoint x: 525, startPoint y: 121, endPoint x: 535, endPoint y: 122, distance: 10.2
click at [535, 122] on input "服務人員姓名/編號" at bounding box center [568, 119] width 151 height 20
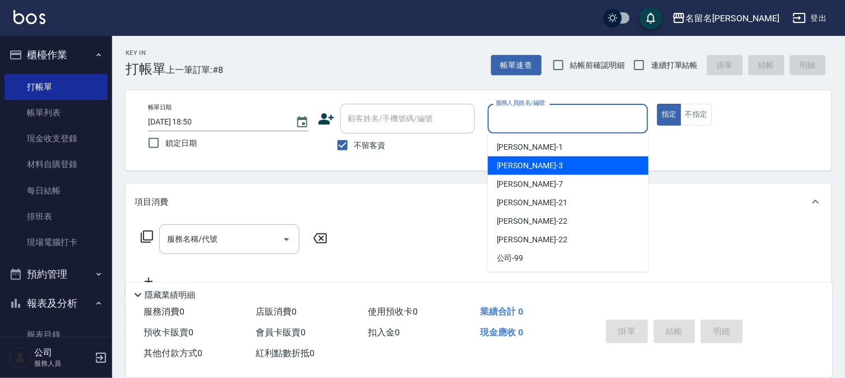
drag, startPoint x: 538, startPoint y: 164, endPoint x: 480, endPoint y: 170, distance: 58.6
click at [536, 163] on div "[PERSON_NAME]-3" at bounding box center [568, 165] width 161 height 18
type input "[PERSON_NAME]-3"
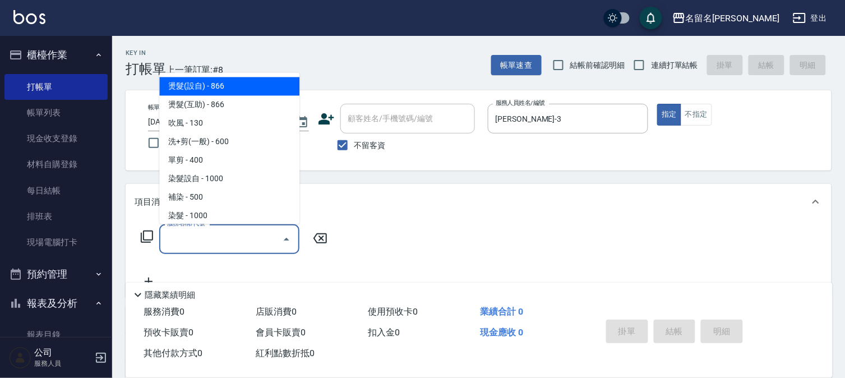
click at [188, 241] on input "服務名稱/代號" at bounding box center [220, 239] width 113 height 20
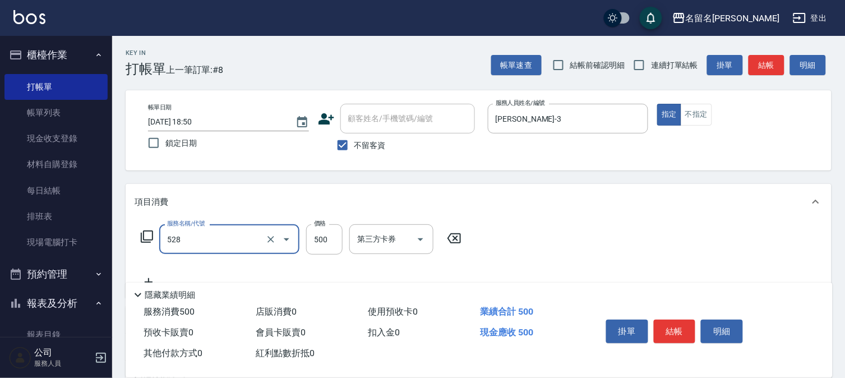
type input "頭皮養護B(528)"
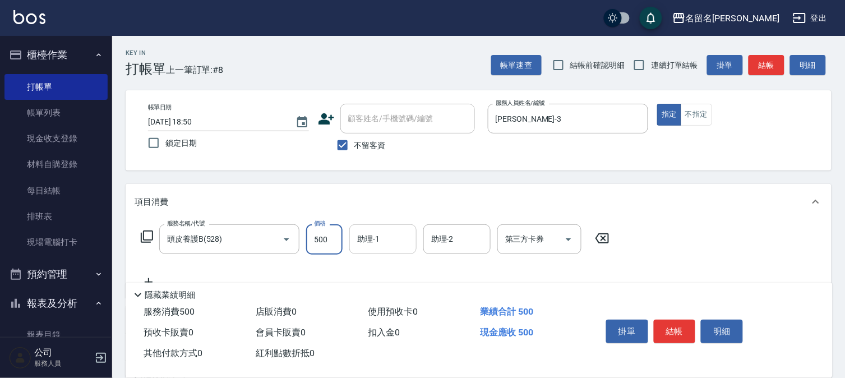
click at [404, 232] on input "助理-1" at bounding box center [382, 239] width 57 height 20
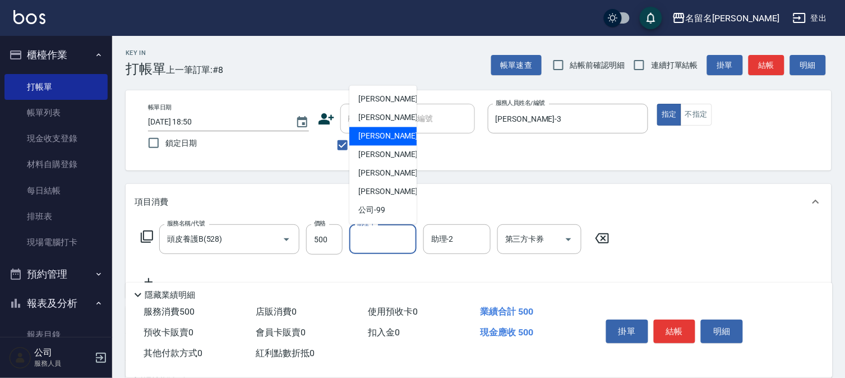
click at [389, 135] on span "[PERSON_NAME]-7" at bounding box center [391, 137] width 66 height 12
type input "[PERSON_NAME]-7"
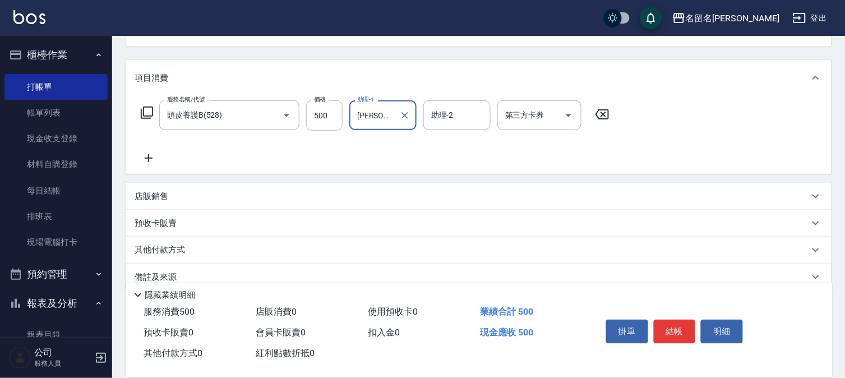
scroll to position [124, 0]
click at [149, 152] on icon at bounding box center [149, 157] width 28 height 13
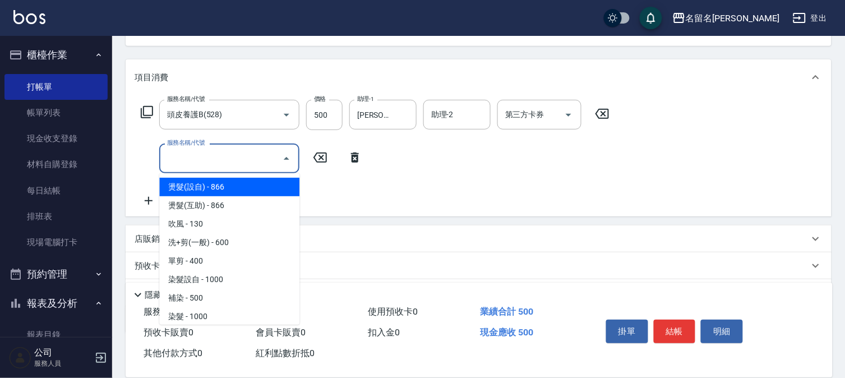
drag, startPoint x: 172, startPoint y: 154, endPoint x: 312, endPoint y: 158, distance: 139.6
click at [173, 154] on input "服務名稱/代號" at bounding box center [220, 159] width 113 height 20
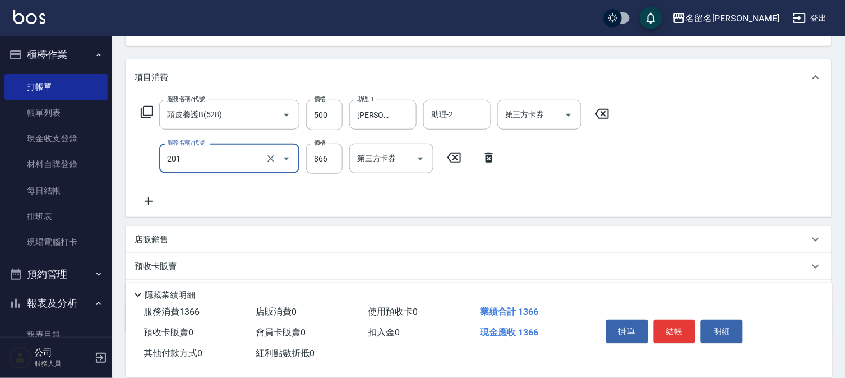
type input "燙髮(互助)(201)"
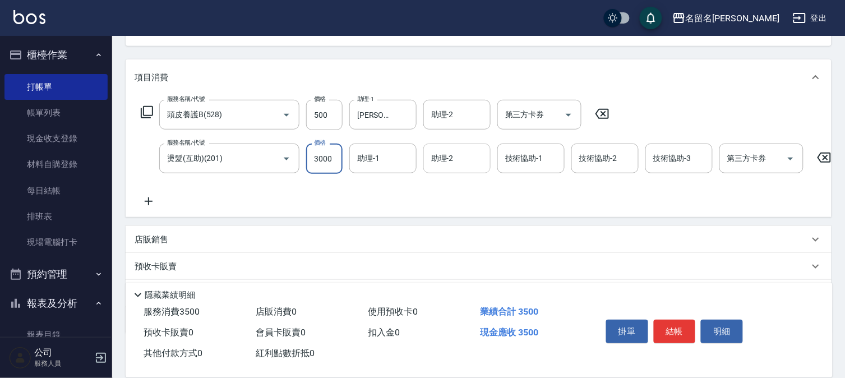
type input "3000"
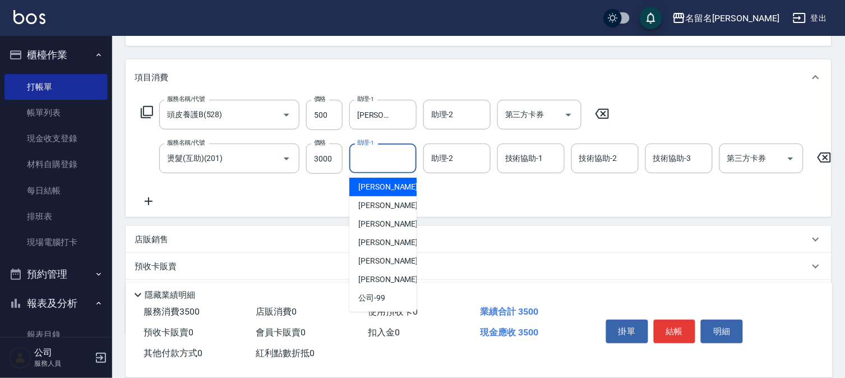
drag, startPoint x: 379, startPoint y: 160, endPoint x: 396, endPoint y: 203, distance: 45.8
click at [383, 169] on div "助理-1" at bounding box center [382, 158] width 67 height 30
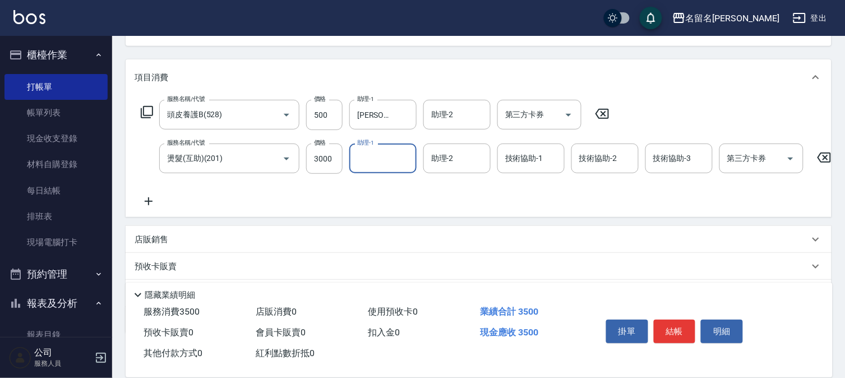
drag, startPoint x: 380, startPoint y: 160, endPoint x: 382, endPoint y: 169, distance: 9.1
click at [382, 160] on input "助理-1" at bounding box center [382, 159] width 57 height 20
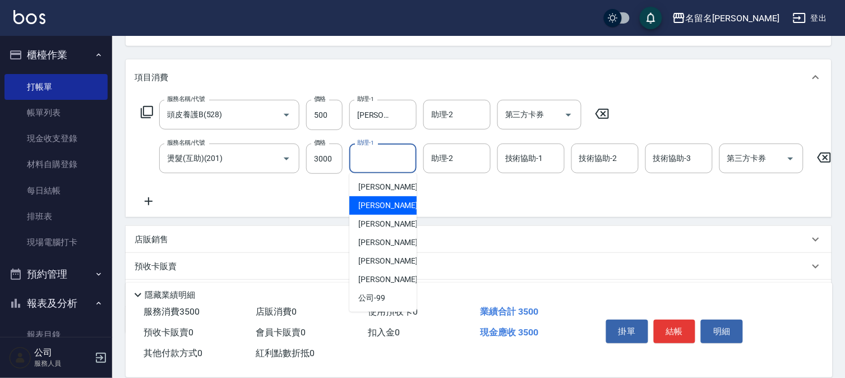
drag, startPoint x: 368, startPoint y: 200, endPoint x: 415, endPoint y: 174, distance: 53.7
click at [372, 198] on div "[PERSON_NAME]-3" at bounding box center [382, 205] width 67 height 18
type input "[PERSON_NAME]-3"
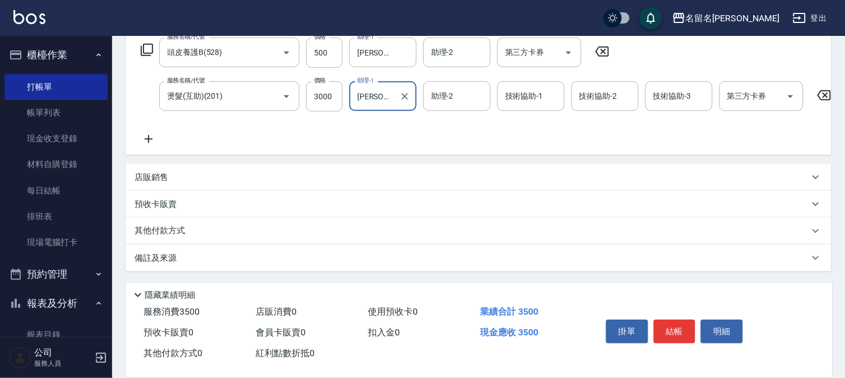
scroll to position [195, 0]
click at [152, 132] on icon at bounding box center [149, 138] width 28 height 13
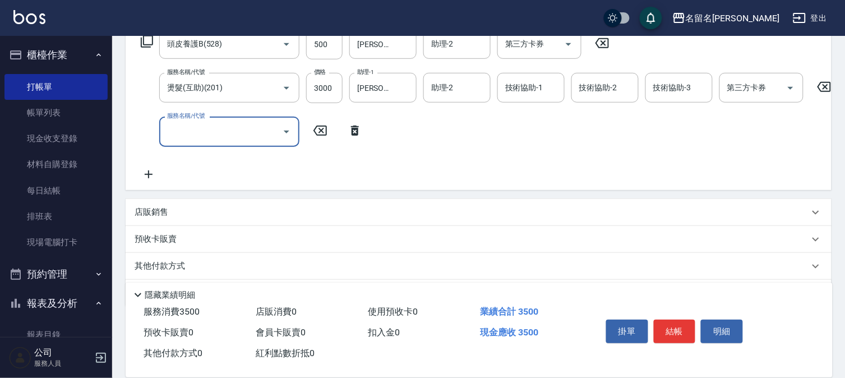
drag, startPoint x: 186, startPoint y: 132, endPoint x: 207, endPoint y: 132, distance: 21.3
click at [188, 132] on input "服務名稱/代號" at bounding box center [220, 132] width 113 height 20
type input "免費雪恆護髮(613)"
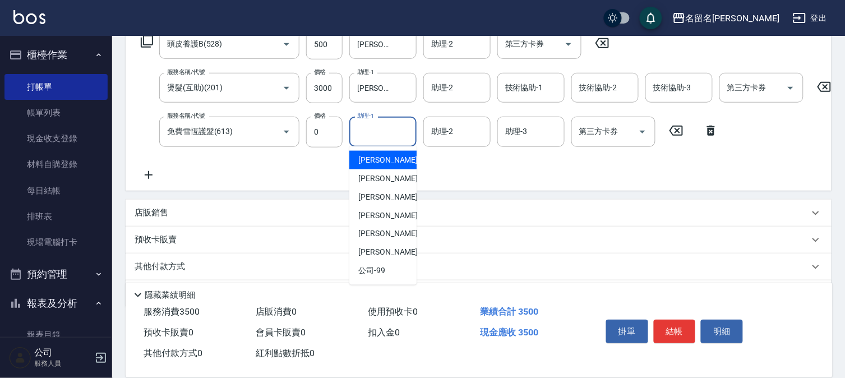
click at [378, 129] on input "助理-1" at bounding box center [382, 132] width 57 height 20
click at [393, 170] on div "[PERSON_NAME]-3" at bounding box center [382, 178] width 67 height 18
type input "[PERSON_NAME]-3"
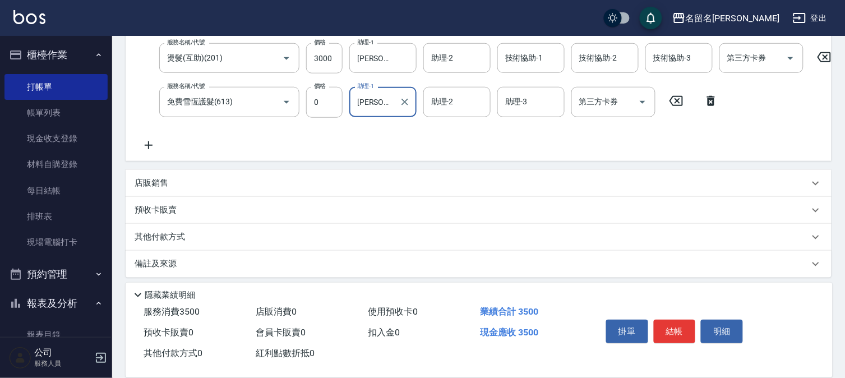
scroll to position [239, 0]
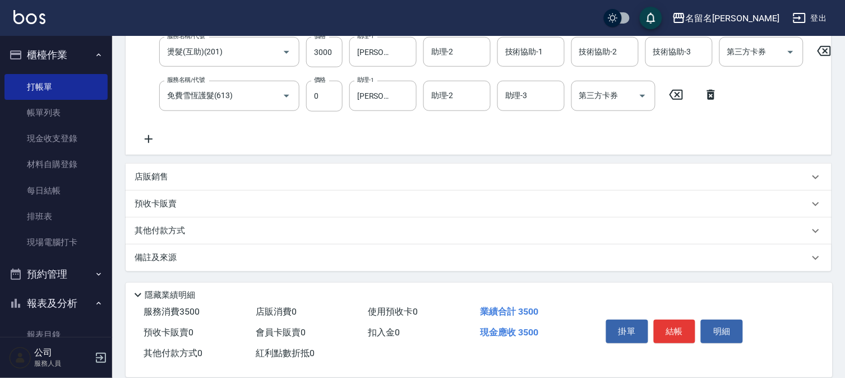
click at [149, 135] on icon at bounding box center [149, 139] width 8 height 8
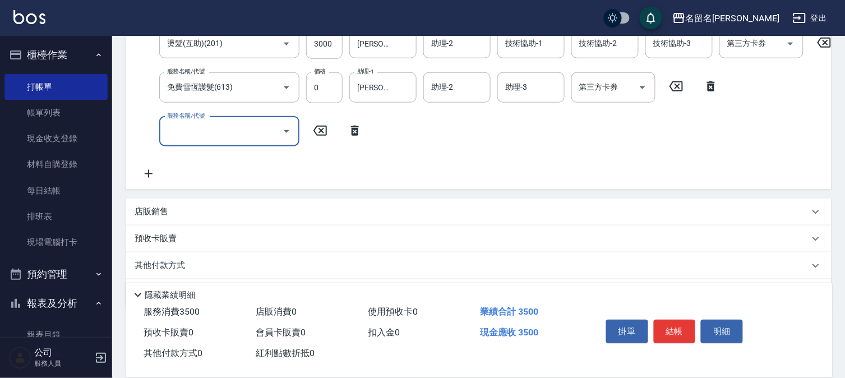
scroll to position [229, 0]
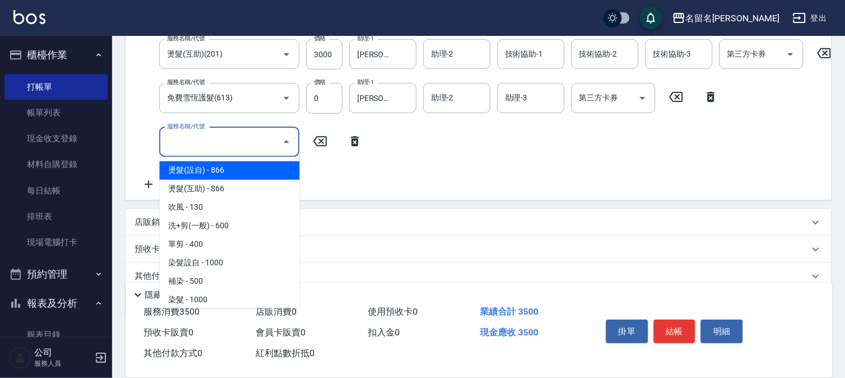
click at [174, 137] on input "服務名稱/代號" at bounding box center [220, 142] width 113 height 20
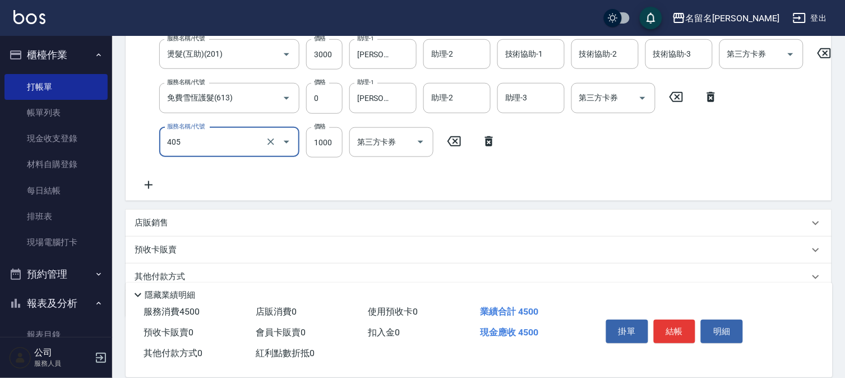
type input "染髮(405)"
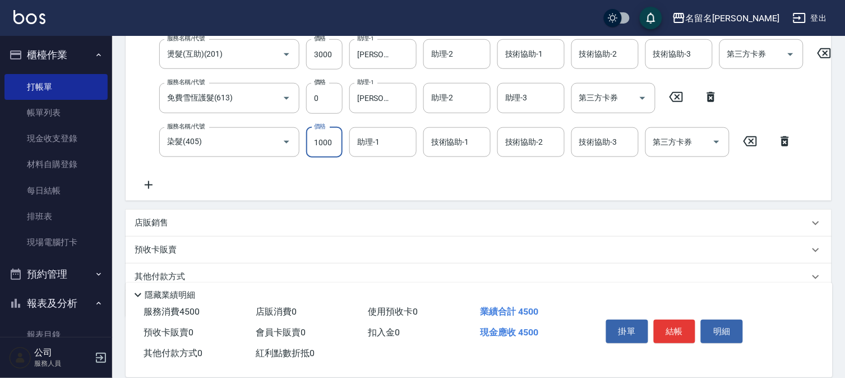
scroll to position [224, 0]
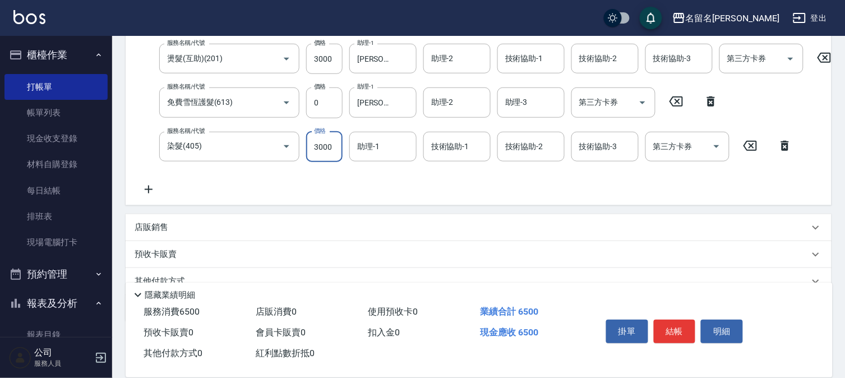
type input "3000"
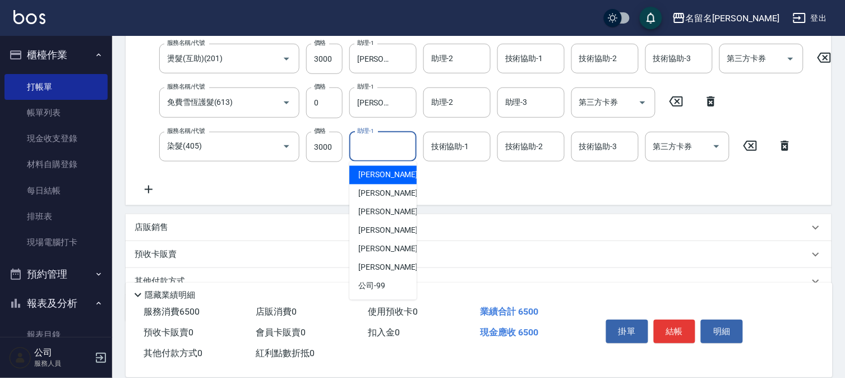
drag, startPoint x: 394, startPoint y: 146, endPoint x: 394, endPoint y: 185, distance: 39.2
click at [394, 147] on input "助理-1" at bounding box center [382, 147] width 57 height 20
drag, startPoint x: 391, startPoint y: 191, endPoint x: 439, endPoint y: 166, distance: 54.1
click at [391, 189] on div "[PERSON_NAME]-3" at bounding box center [382, 193] width 67 height 18
type input "[PERSON_NAME]-3"
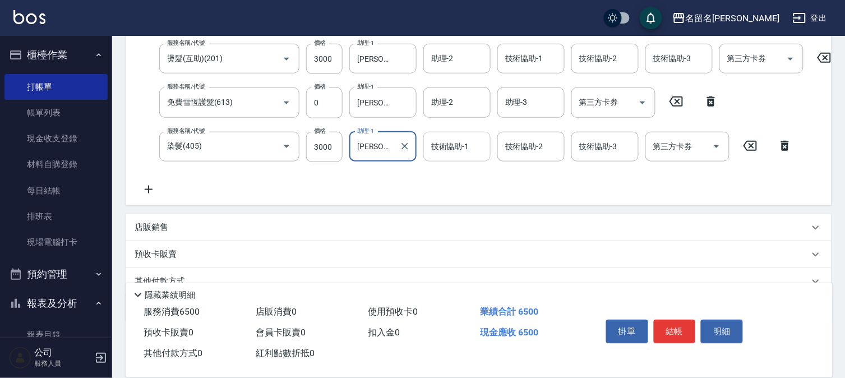
click at [467, 147] on input "技術協助-1" at bounding box center [456, 147] width 57 height 20
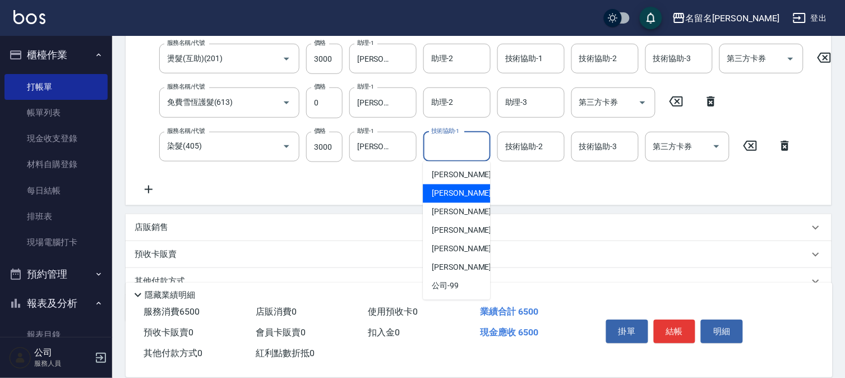
click at [453, 192] on span "[PERSON_NAME]-3" at bounding box center [465, 194] width 66 height 12
type input "[PERSON_NAME]-3"
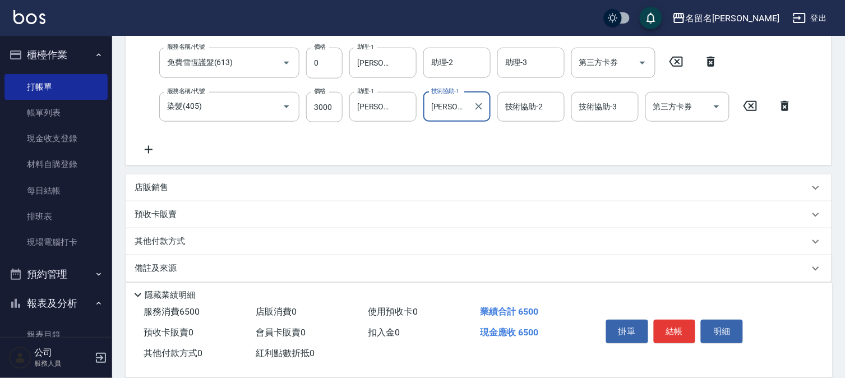
scroll to position [283, 0]
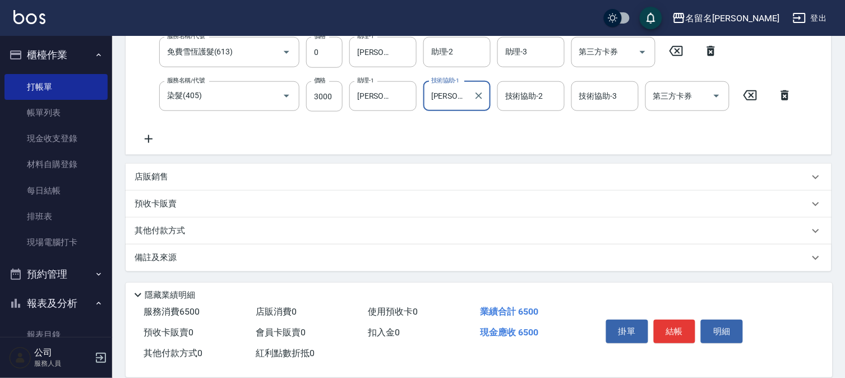
drag, startPoint x: 149, startPoint y: 128, endPoint x: 165, endPoint y: 129, distance: 15.7
click at [150, 132] on icon at bounding box center [149, 138] width 28 height 13
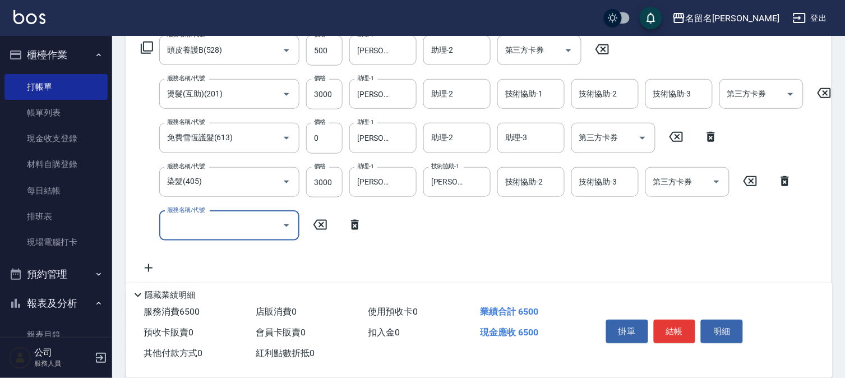
scroll to position [299, 0]
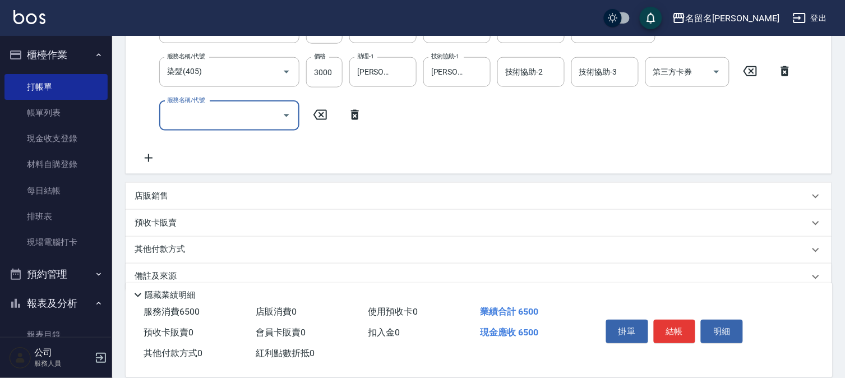
click at [215, 114] on input "服務名稱/代號" at bounding box center [220, 116] width 113 height 20
type input "免費雪恆護髮(613)"
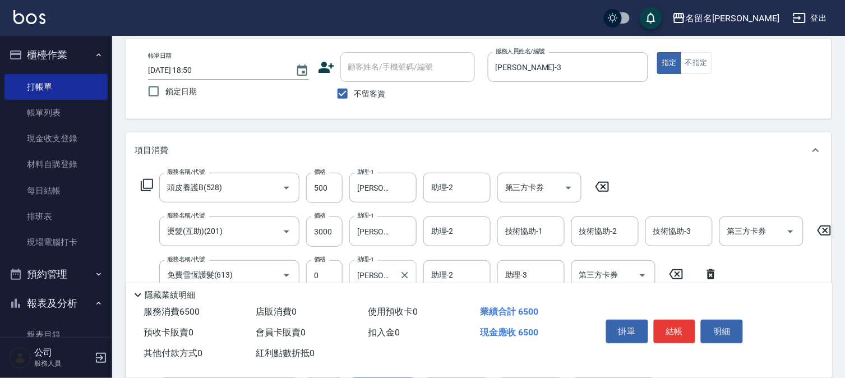
scroll to position [176, 0]
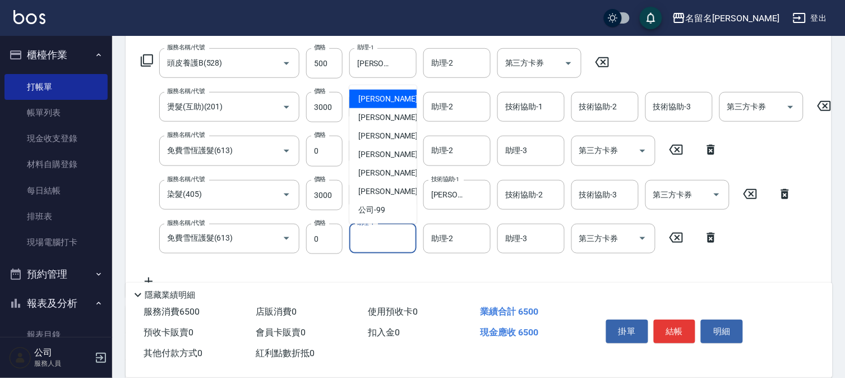
click at [378, 235] on input "助理-1" at bounding box center [382, 239] width 57 height 20
click at [400, 118] on div "[PERSON_NAME]-3" at bounding box center [382, 117] width 67 height 18
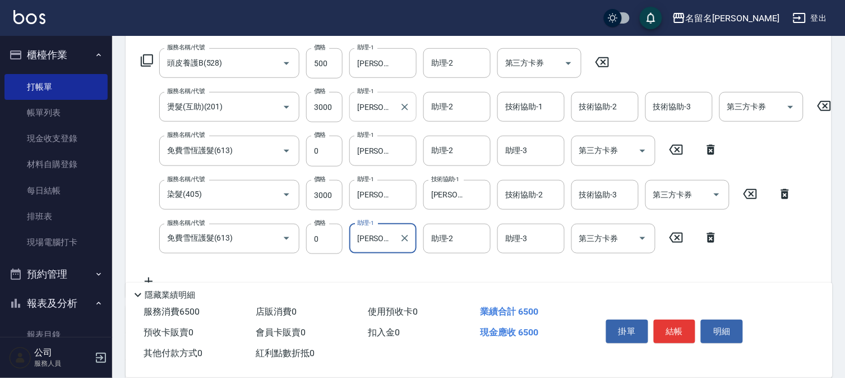
type input "[PERSON_NAME]-3"
click at [670, 330] on button "結帳" at bounding box center [675, 332] width 42 height 24
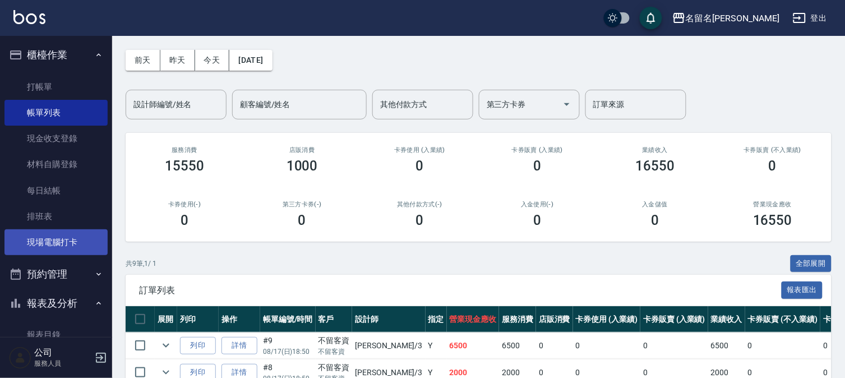
scroll to position [62, 0]
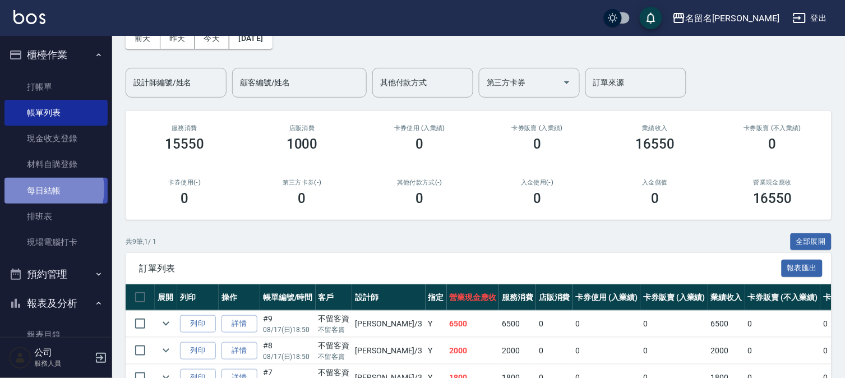
click at [41, 189] on link "每日結帳" at bounding box center [55, 191] width 103 height 26
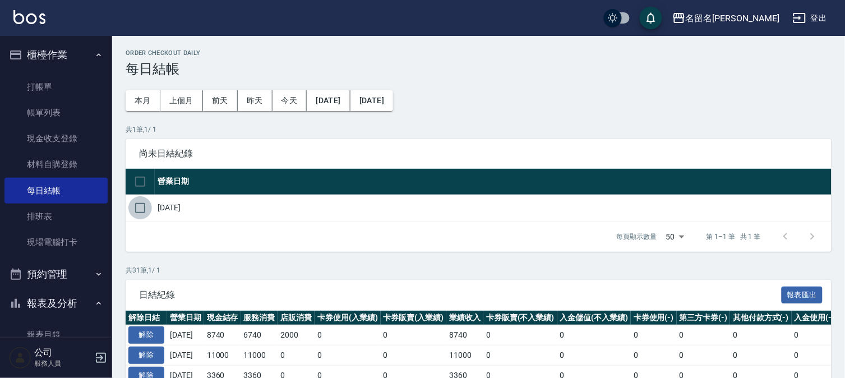
click at [136, 203] on input "checkbox" at bounding box center [140, 208] width 24 height 24
checkbox input "true"
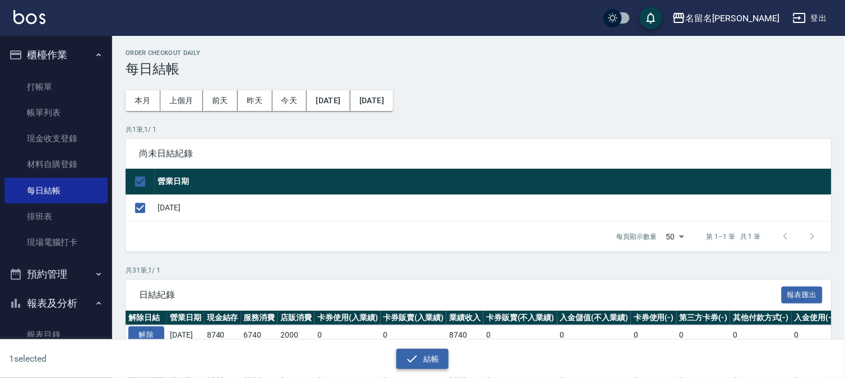
click at [422, 359] on button "結帳" at bounding box center [422, 359] width 52 height 21
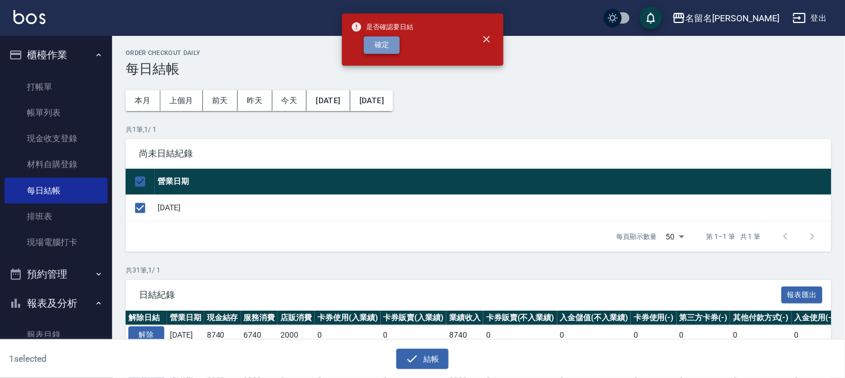
click at [378, 42] on button "確定" at bounding box center [382, 44] width 36 height 17
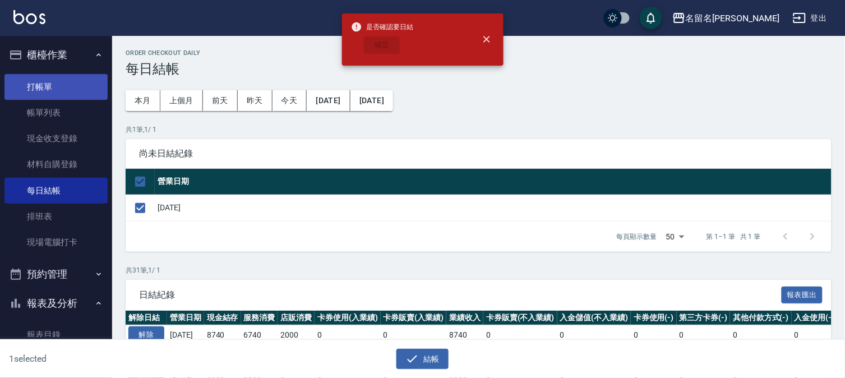
checkbox input "false"
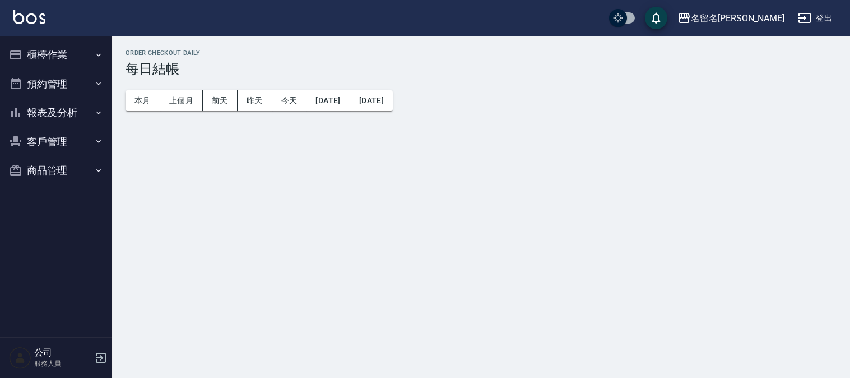
click at [47, 109] on button "報表及分析" at bounding box center [55, 112] width 103 height 29
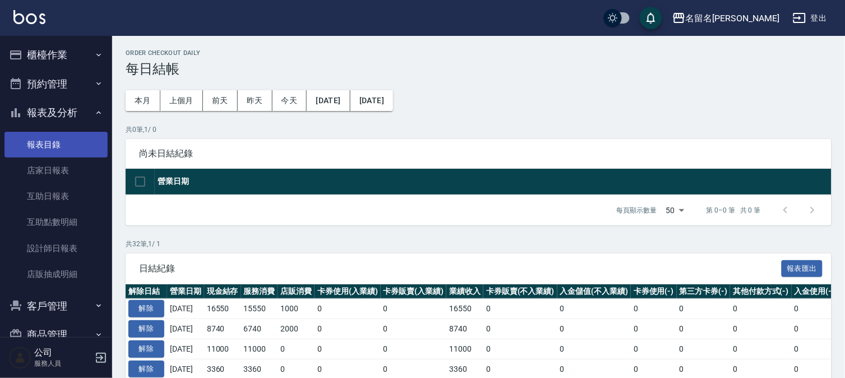
click at [46, 139] on link "報表目錄" at bounding box center [55, 145] width 103 height 26
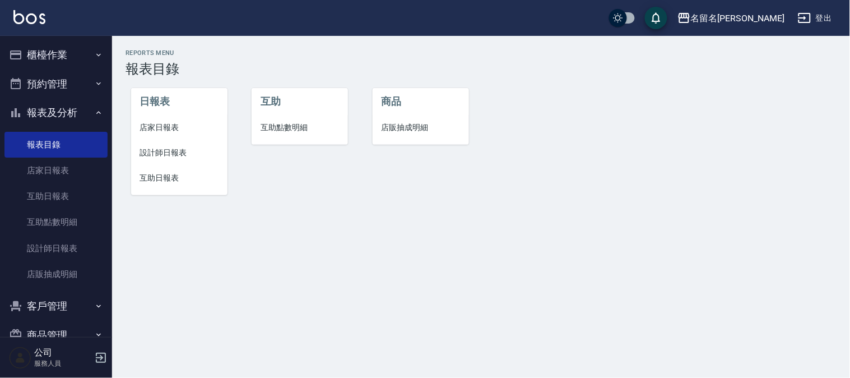
click at [166, 124] on span "店家日報表" at bounding box center [179, 128] width 78 height 12
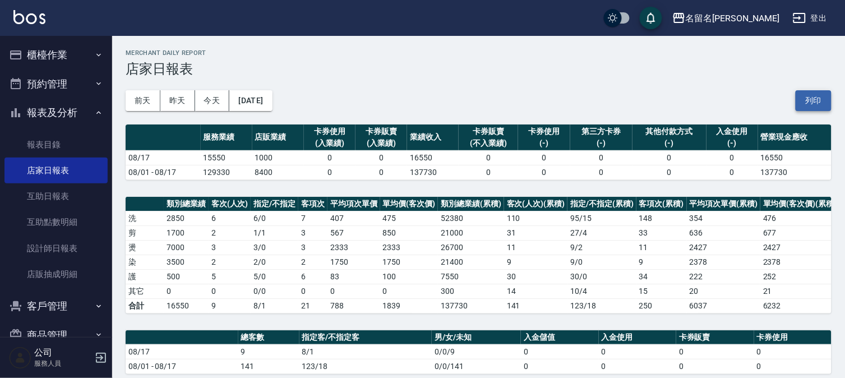
click at [816, 100] on button "列印" at bounding box center [813, 100] width 36 height 21
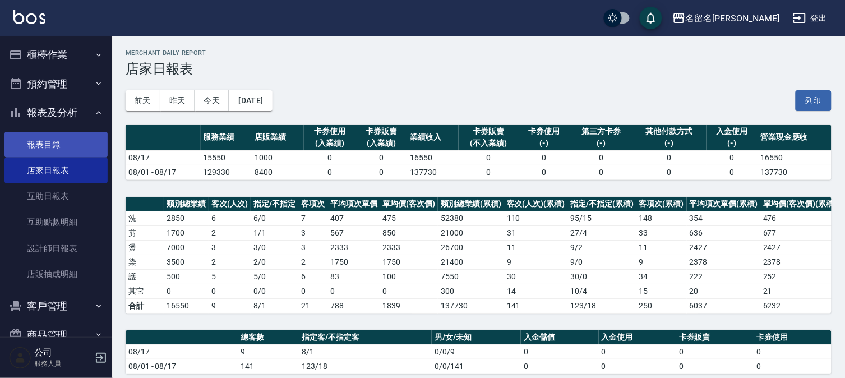
click at [38, 141] on link "報表目錄" at bounding box center [55, 145] width 103 height 26
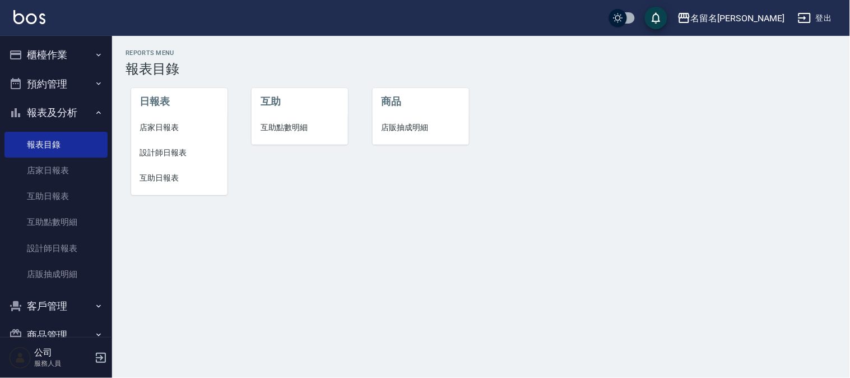
click at [177, 153] on span "設計師日報表" at bounding box center [179, 153] width 78 height 12
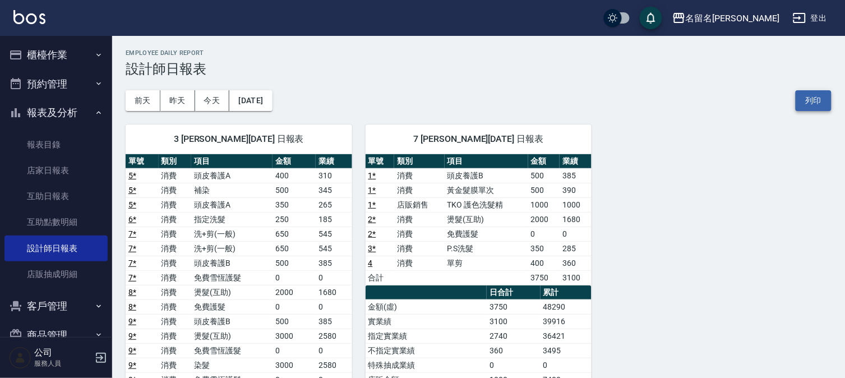
click at [814, 104] on button "列印" at bounding box center [813, 100] width 36 height 21
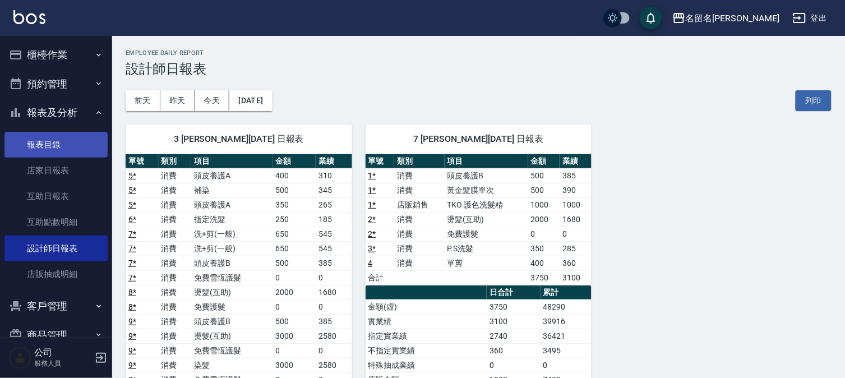
click at [43, 147] on link "報表目錄" at bounding box center [55, 145] width 103 height 26
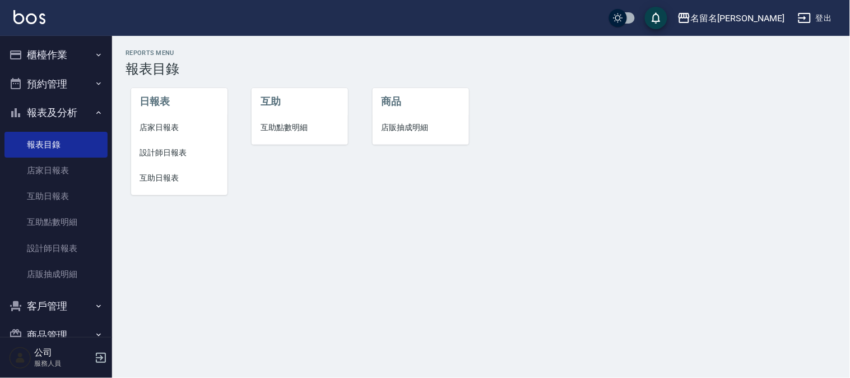
click at [154, 177] on span "互助日報表" at bounding box center [179, 178] width 78 height 12
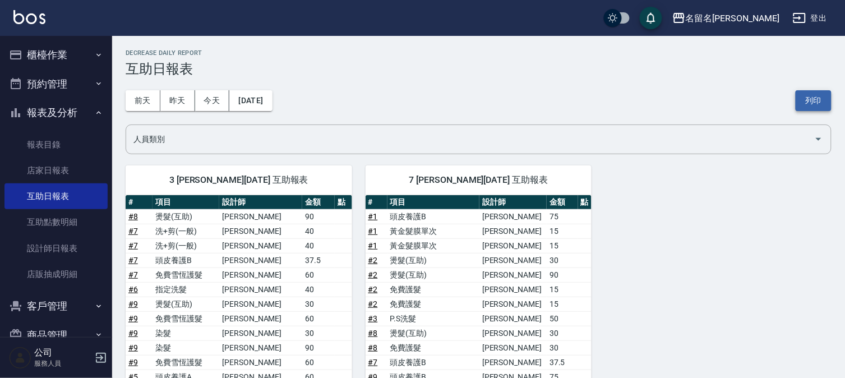
click at [813, 103] on button "列印" at bounding box center [813, 100] width 36 height 21
